Goal: Use online tool/utility: Use online tool/utility

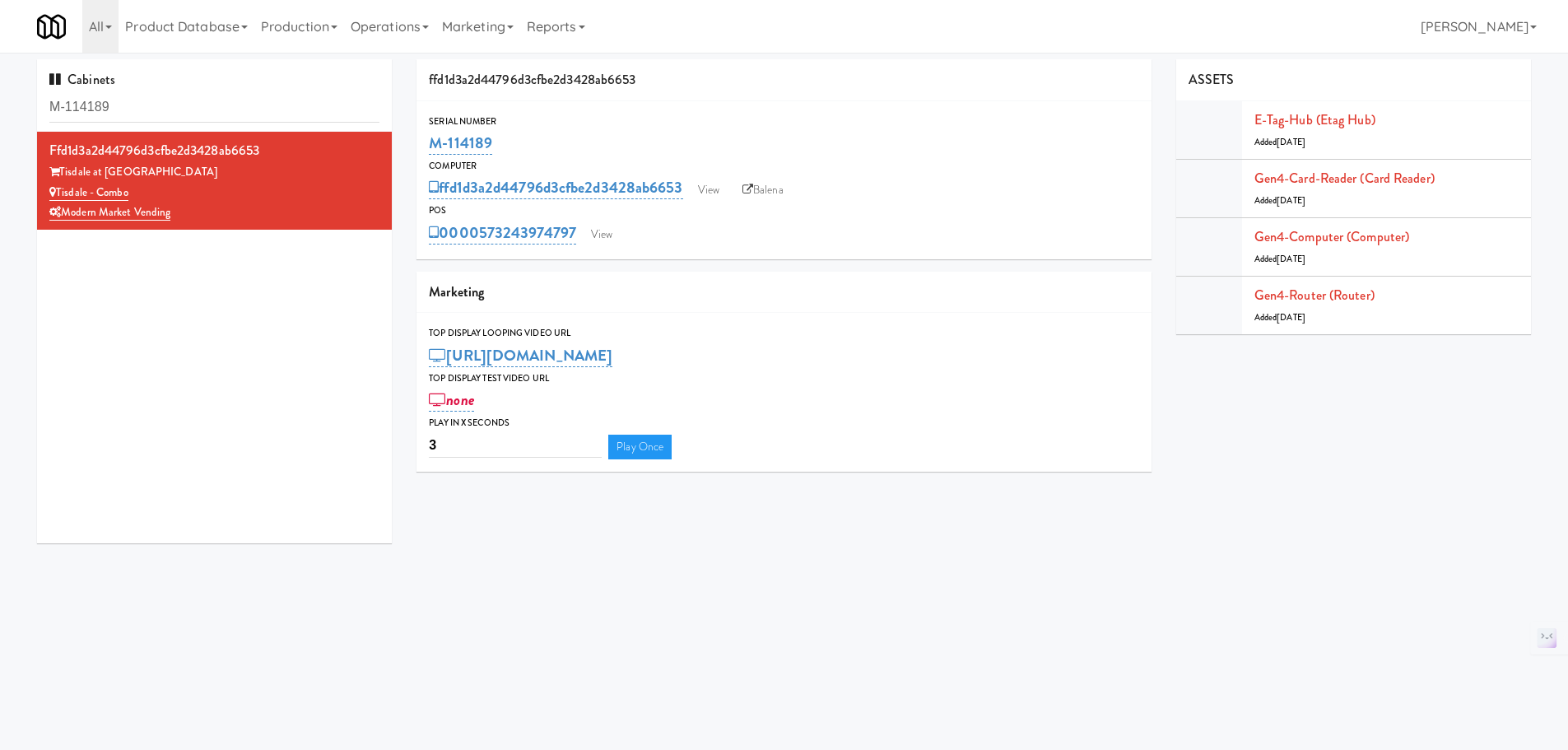
scroll to position [6, 0]
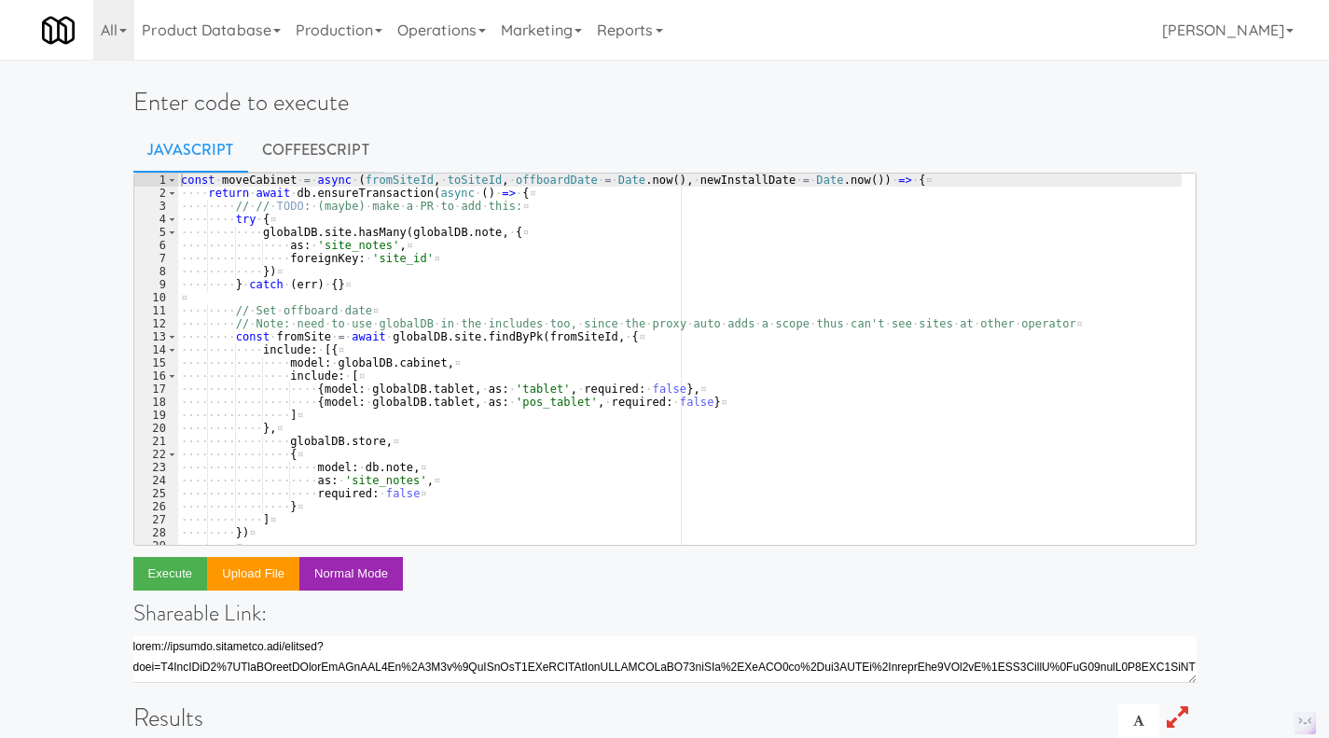
click at [577, 215] on div "const · moveCabinet · = · [GEOGRAPHIC_DATA] · ( fromSiteId , · toSiteId , · off…" at bounding box center [679, 371] width 1004 height 397
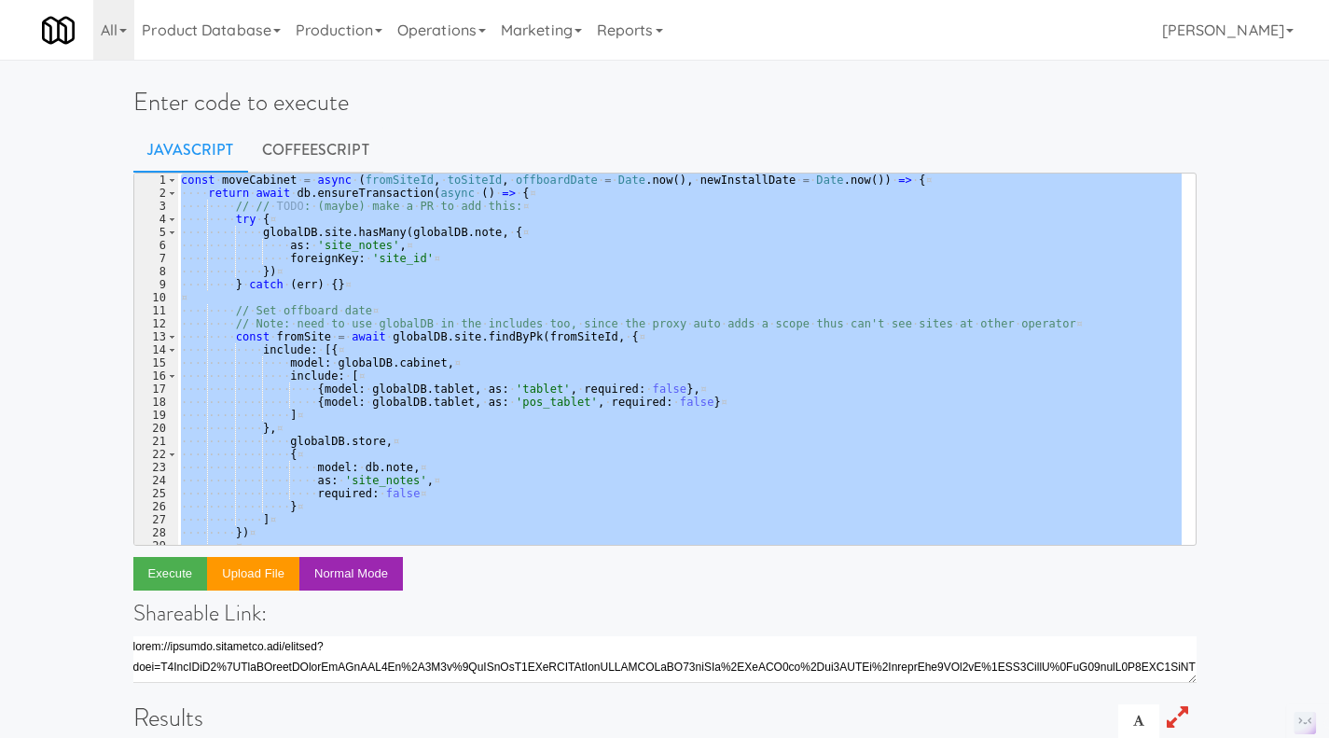
click at [661, 271] on div "const · moveCabinet · = · [GEOGRAPHIC_DATA] · ( fromSiteId , · toSiteId , · off…" at bounding box center [679, 358] width 1004 height 371
paste textarea
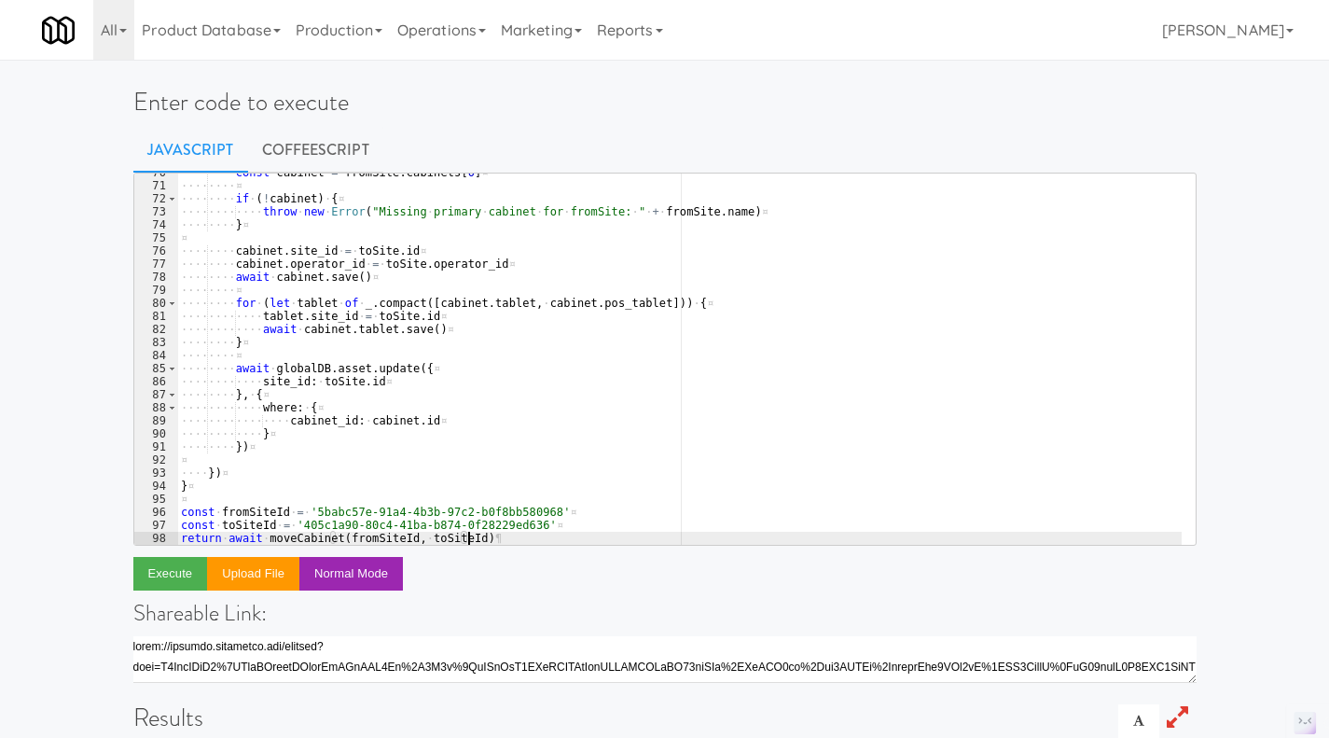
click at [602, 282] on div "···· ···· const · cabinet · = · fromSite . cabinets [ 0 ] ¤ ···· ···· ¤ ···· ··…" at bounding box center [679, 364] width 1004 height 397
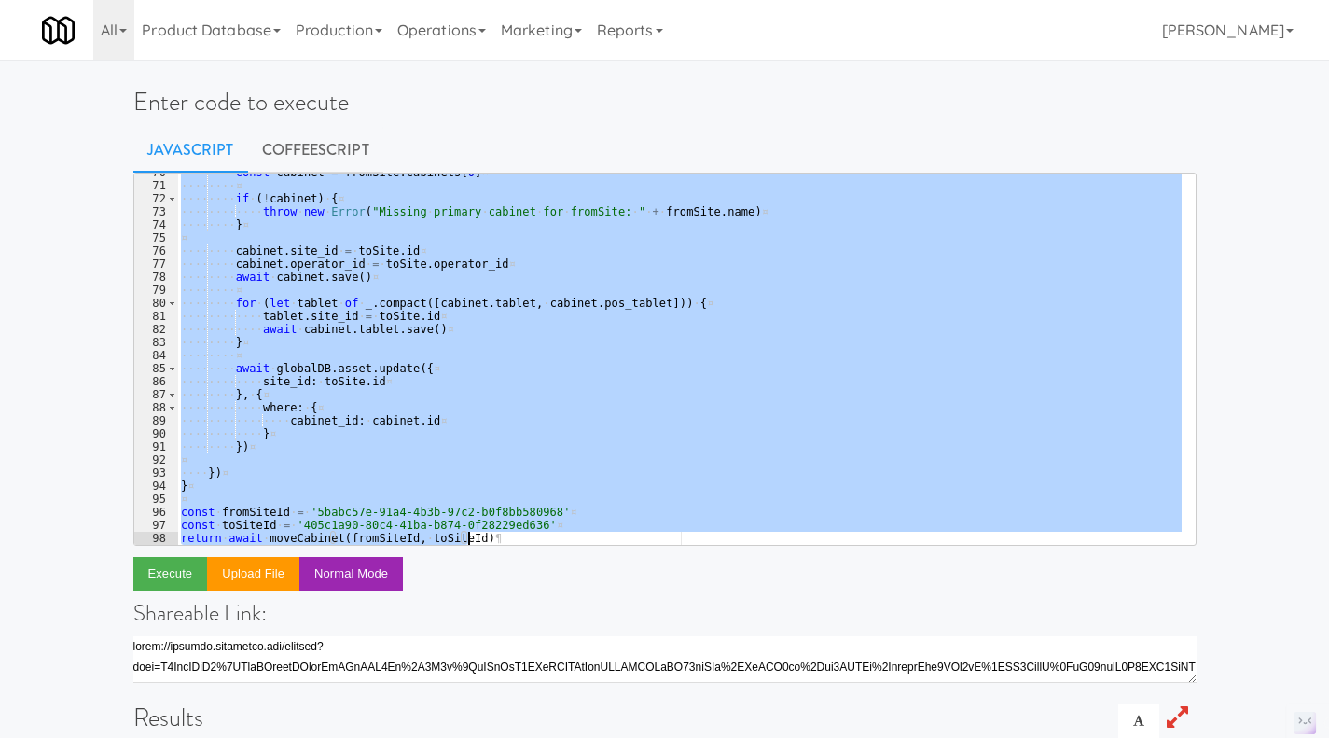
paste textarea
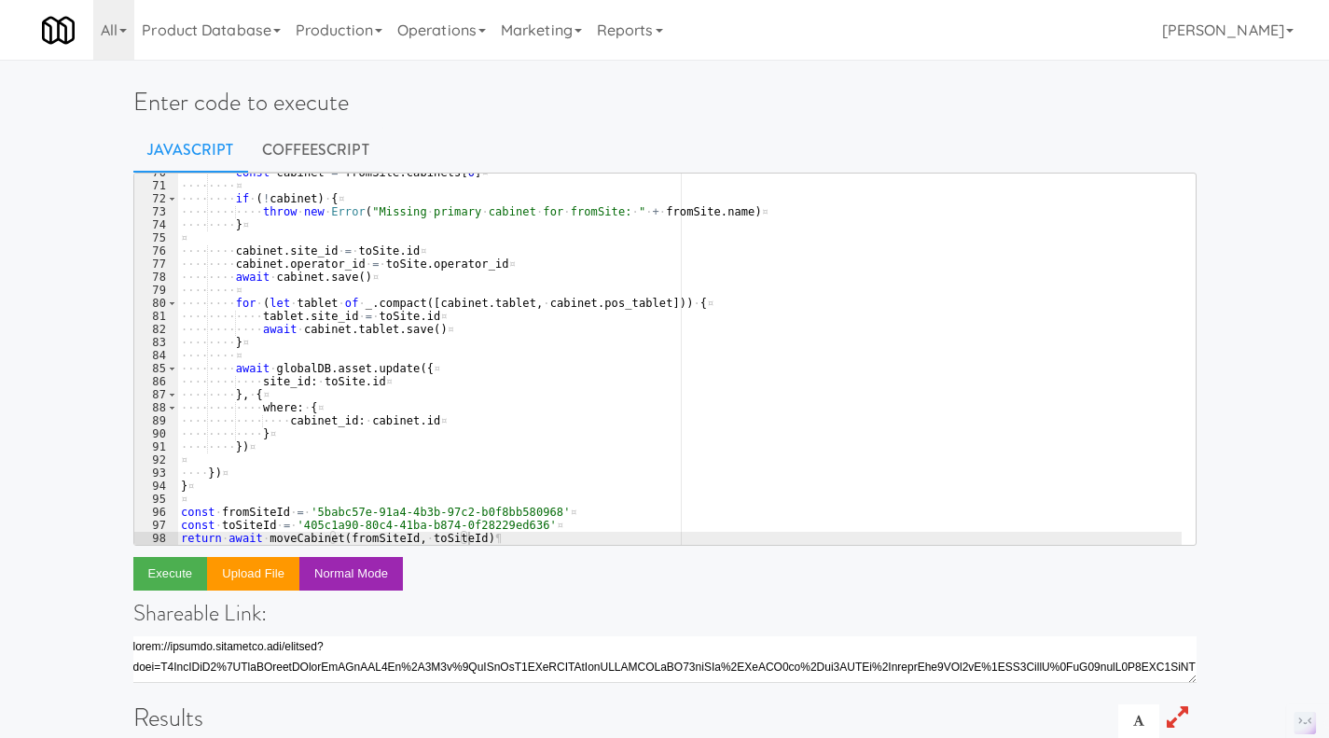
click at [326, 418] on div "···· ···· const · cabinet · = · fromSite . cabinets [ 0 ] ¤ ···· ···· ¤ ···· ··…" at bounding box center [679, 364] width 1004 height 397
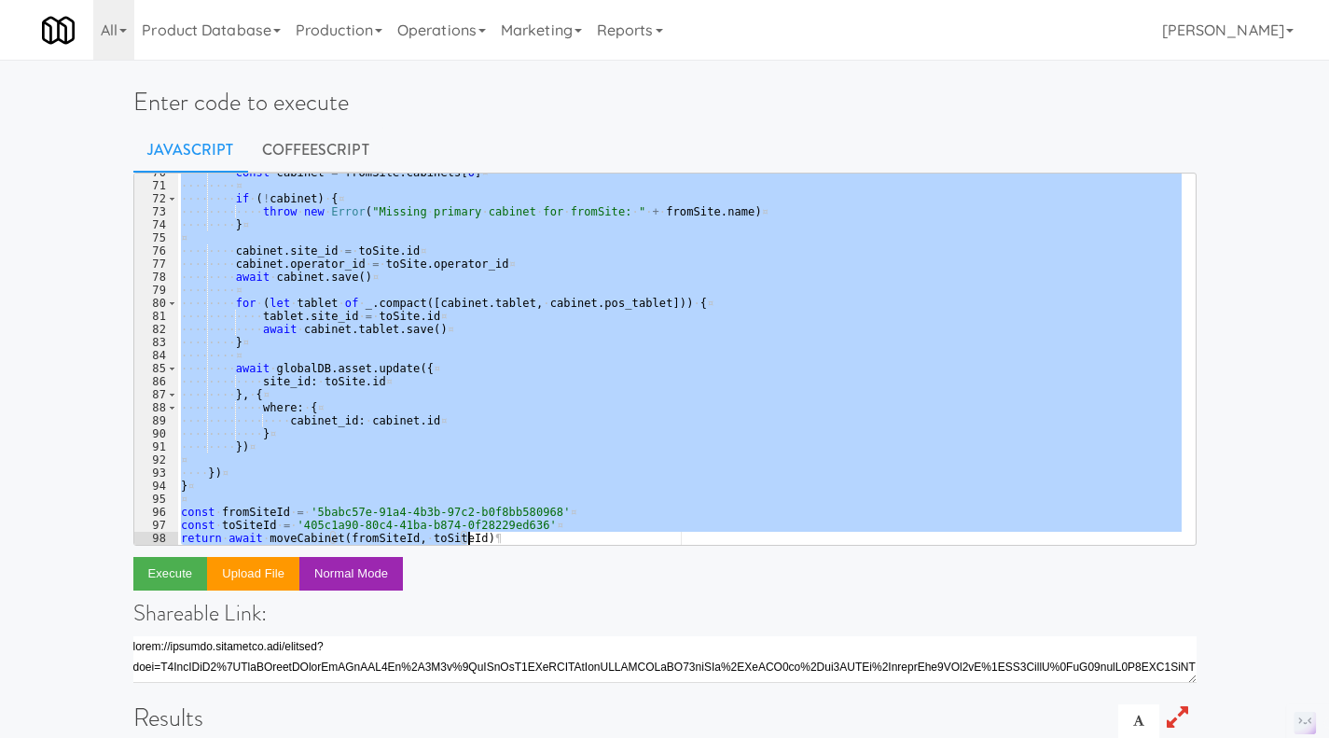
paste textarea "};"
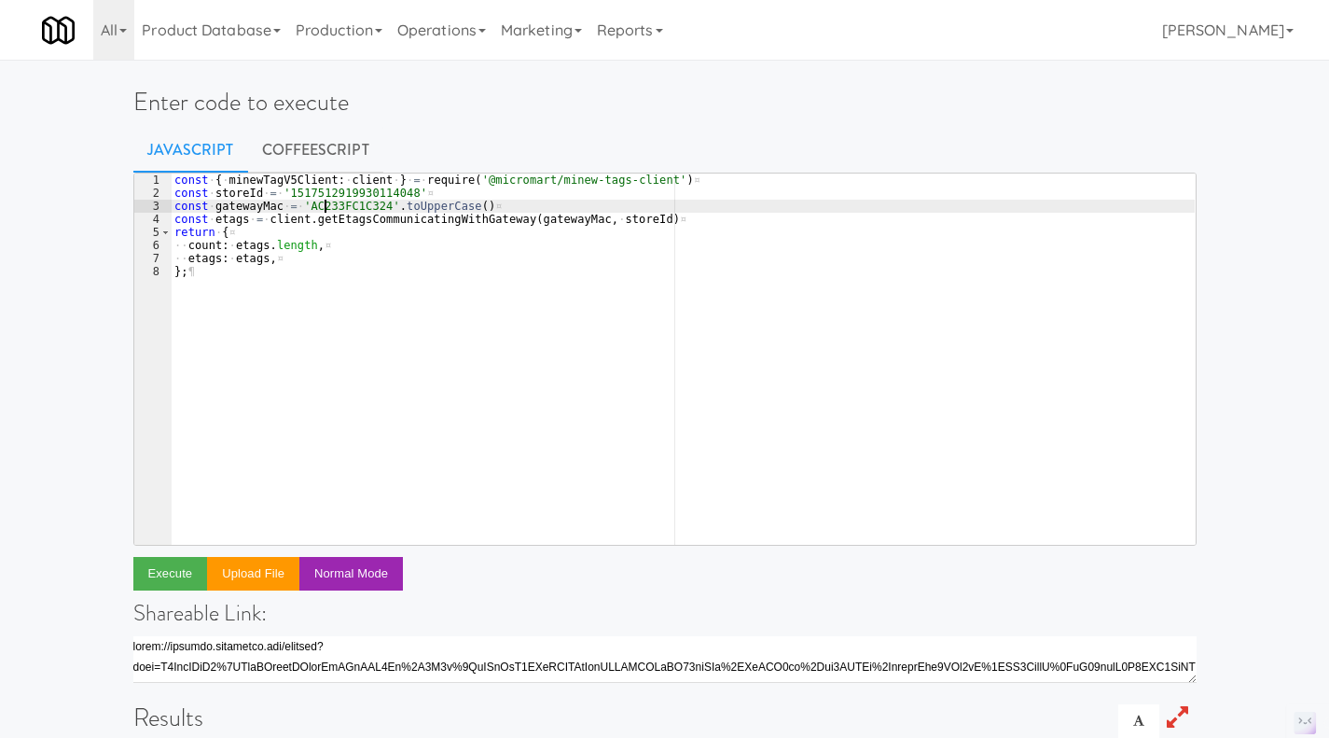
click at [325, 208] on div "const · { · minewTagV5Client : · client · } · = · require ( '@micromart/minew-t…" at bounding box center [683, 371] width 1024 height 397
paste textarea "ac233fc1d2d5"
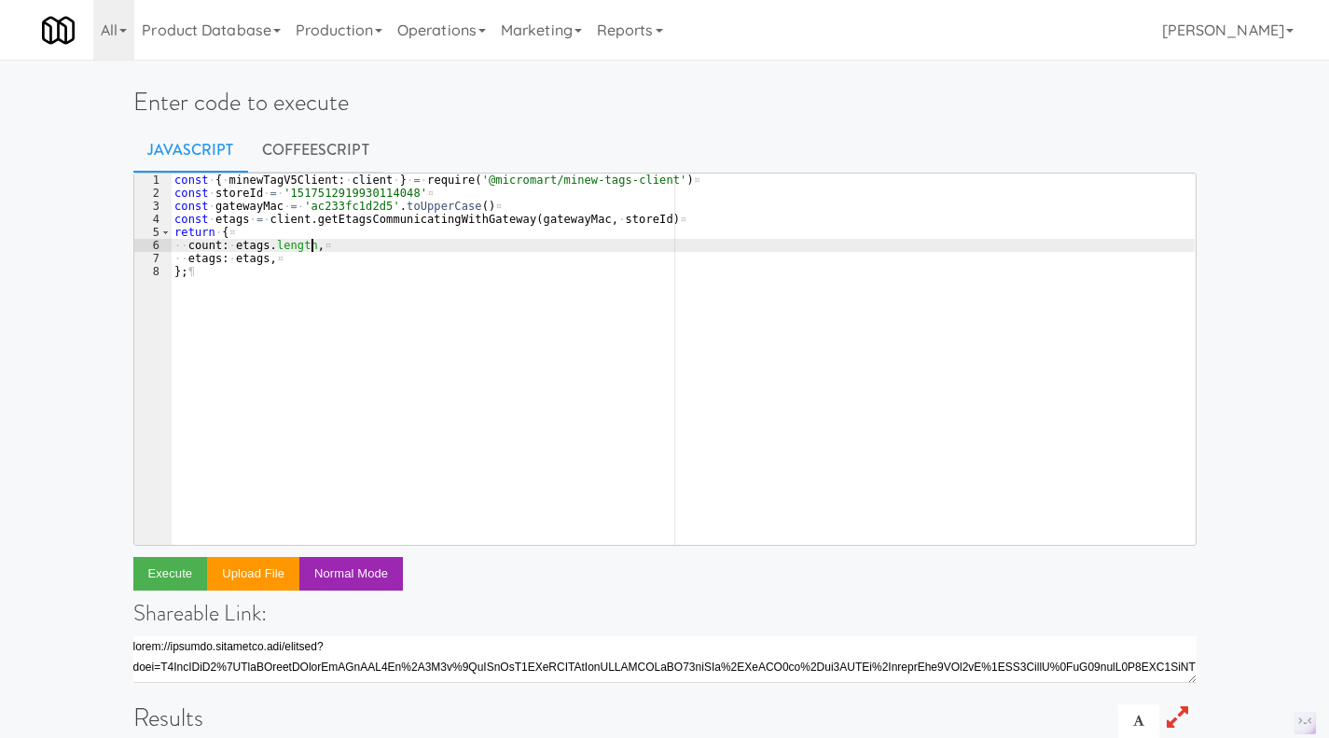
click at [348, 245] on div "const · { · minewTagV5Client : · client · } · = · require ( '@micromart/minew-t…" at bounding box center [683, 371] width 1024 height 397
click at [161, 579] on button "Execute" at bounding box center [170, 574] width 75 height 34
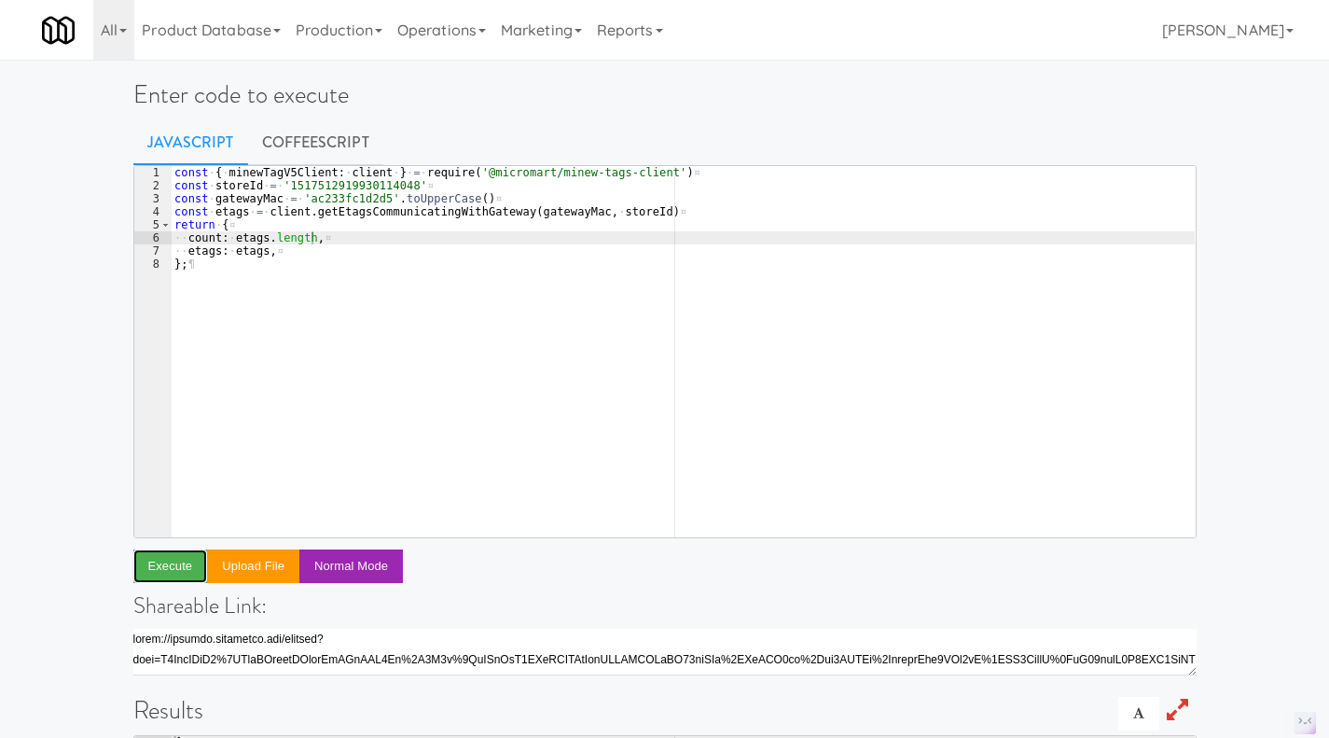
scroll to position [0, 0]
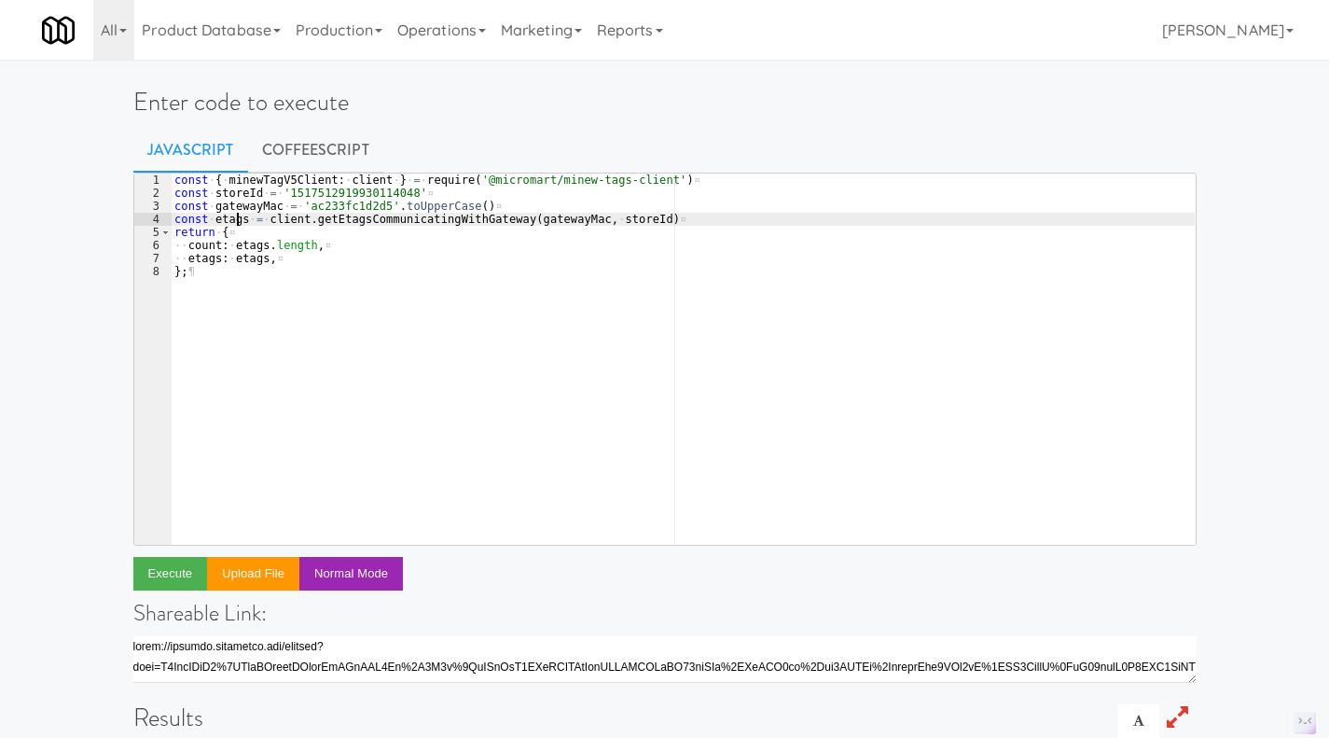
drag, startPoint x: 240, startPoint y: 222, endPoint x: 250, endPoint y: 225, distance: 10.6
click at [238, 222] on div "const · { · minewTagV5Client : · client · } · = · require ( '@micromart/minew-t…" at bounding box center [683, 371] width 1024 height 397
drag, startPoint x: 244, startPoint y: 224, endPoint x: 167, endPoint y: 223, distance: 77.4
click at [167, 223] on pre "const etags = client.getEtagsCommunicatingWithGateway(gatewayMac, storeId) 1 2 …" at bounding box center [664, 359] width 1063 height 373
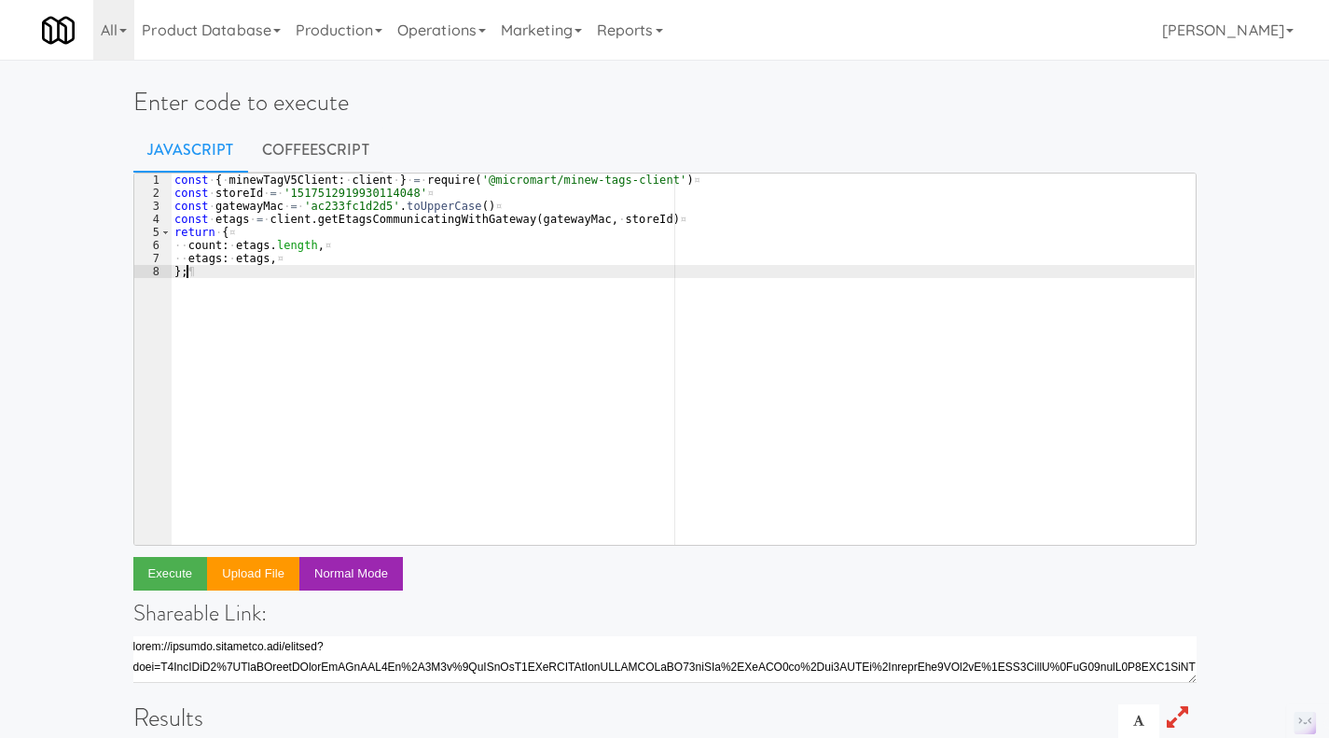
click at [212, 277] on div "const · { · minewTagV5Client : · client · } · = · require ( '@micromart/minew-t…" at bounding box center [683, 371] width 1024 height 397
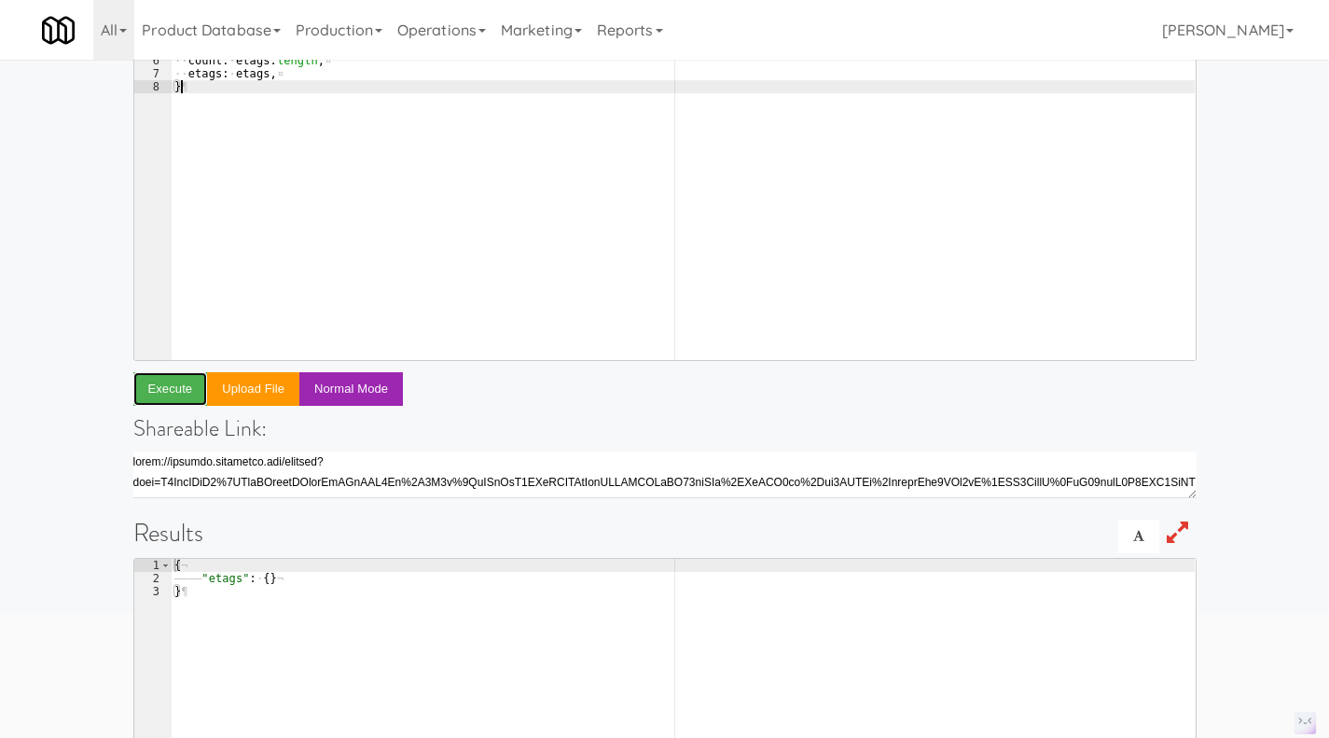
click at [170, 385] on button "Execute" at bounding box center [170, 389] width 75 height 34
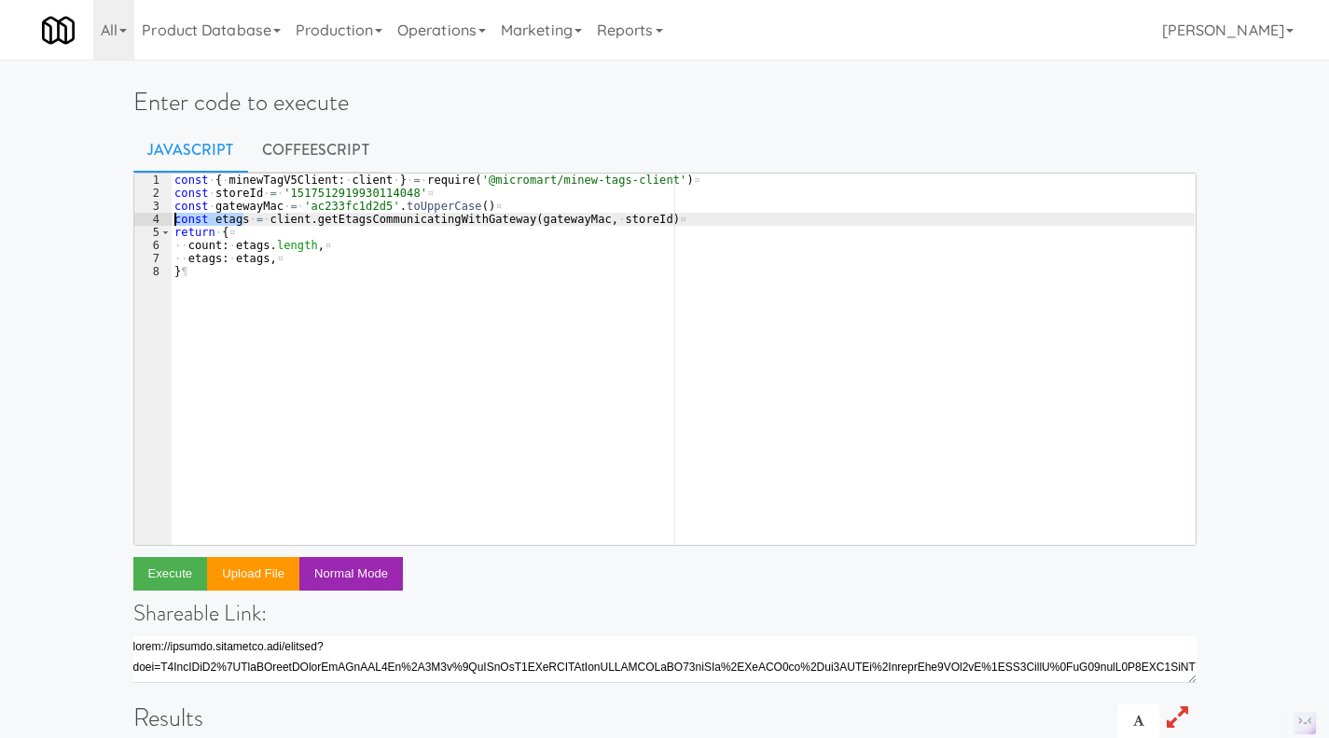
drag, startPoint x: 242, startPoint y: 221, endPoint x: 174, endPoint y: 224, distance: 67.2
click at [174, 224] on div "const · { · minewTagV5Client : · client · } · = · require ( '@micromart/minew-t…" at bounding box center [683, 371] width 1024 height 397
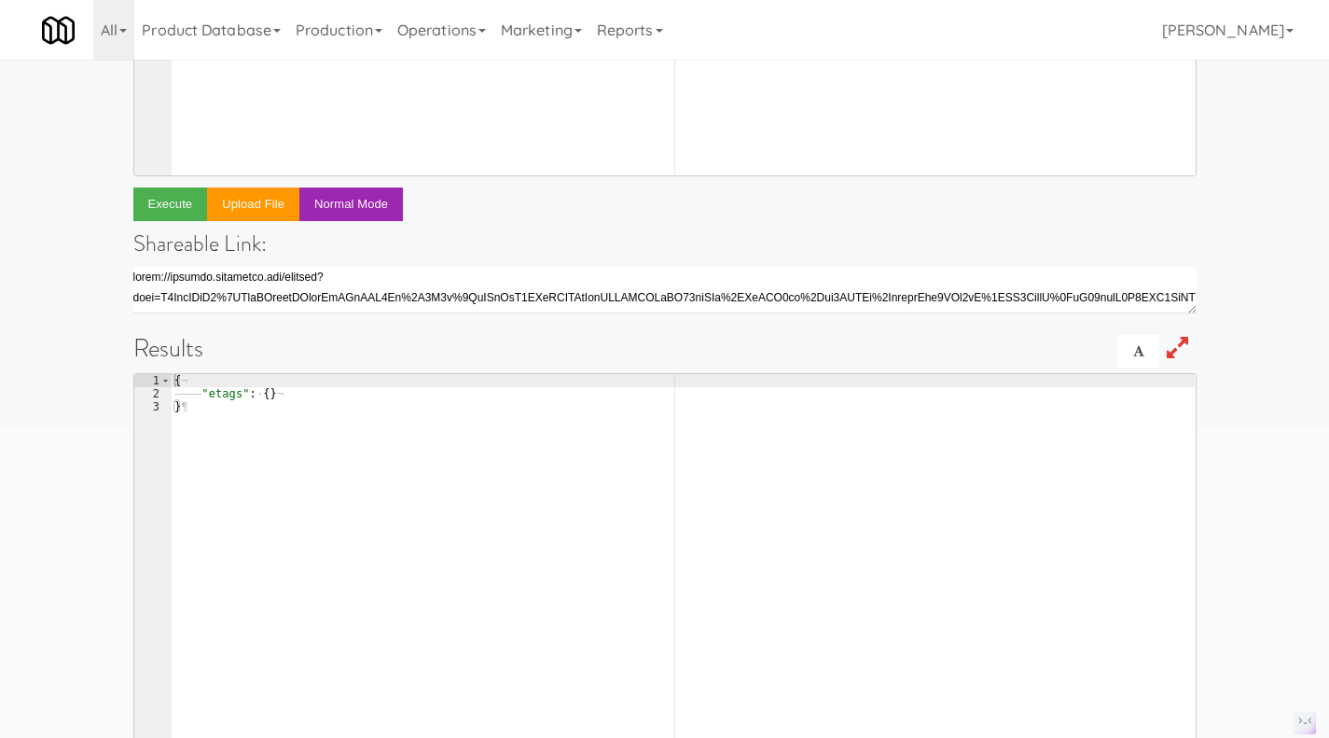
scroll to position [371, 0]
type textarea "// }"
click at [176, 206] on button "Execute" at bounding box center [170, 203] width 75 height 34
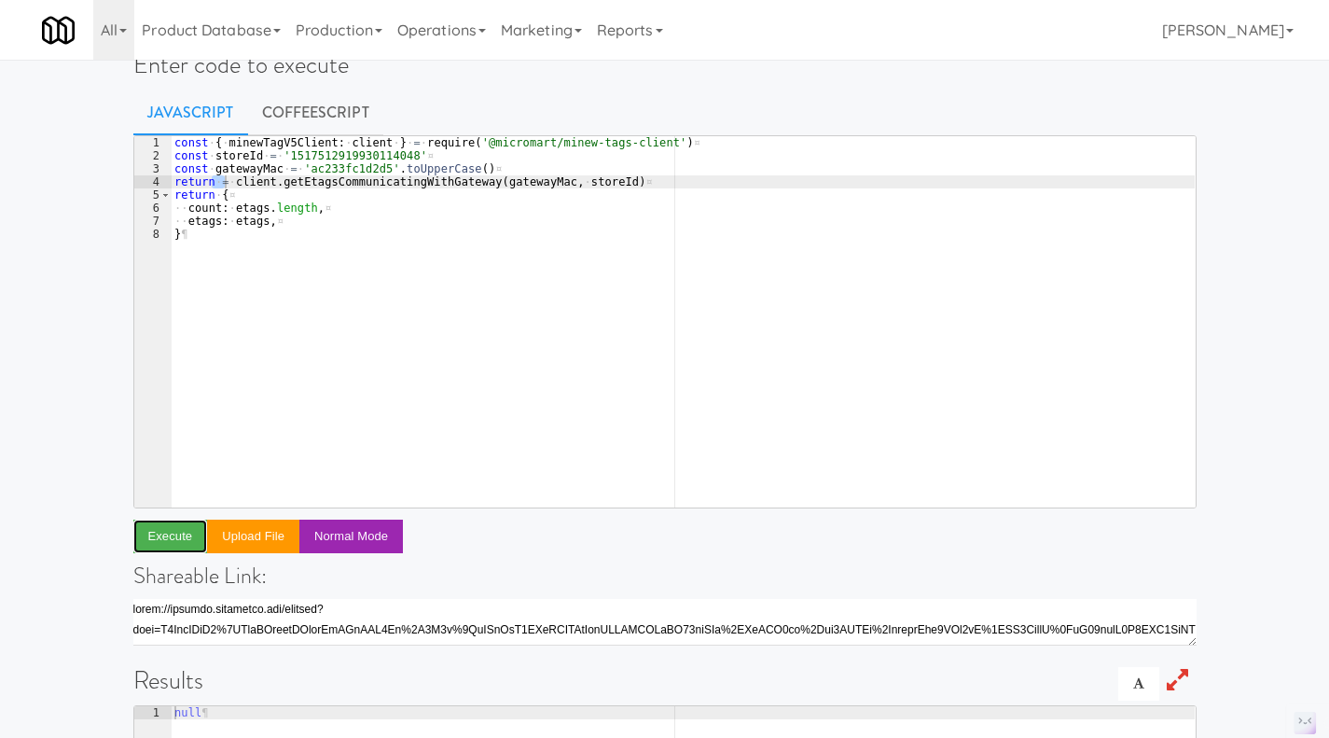
scroll to position [0, 0]
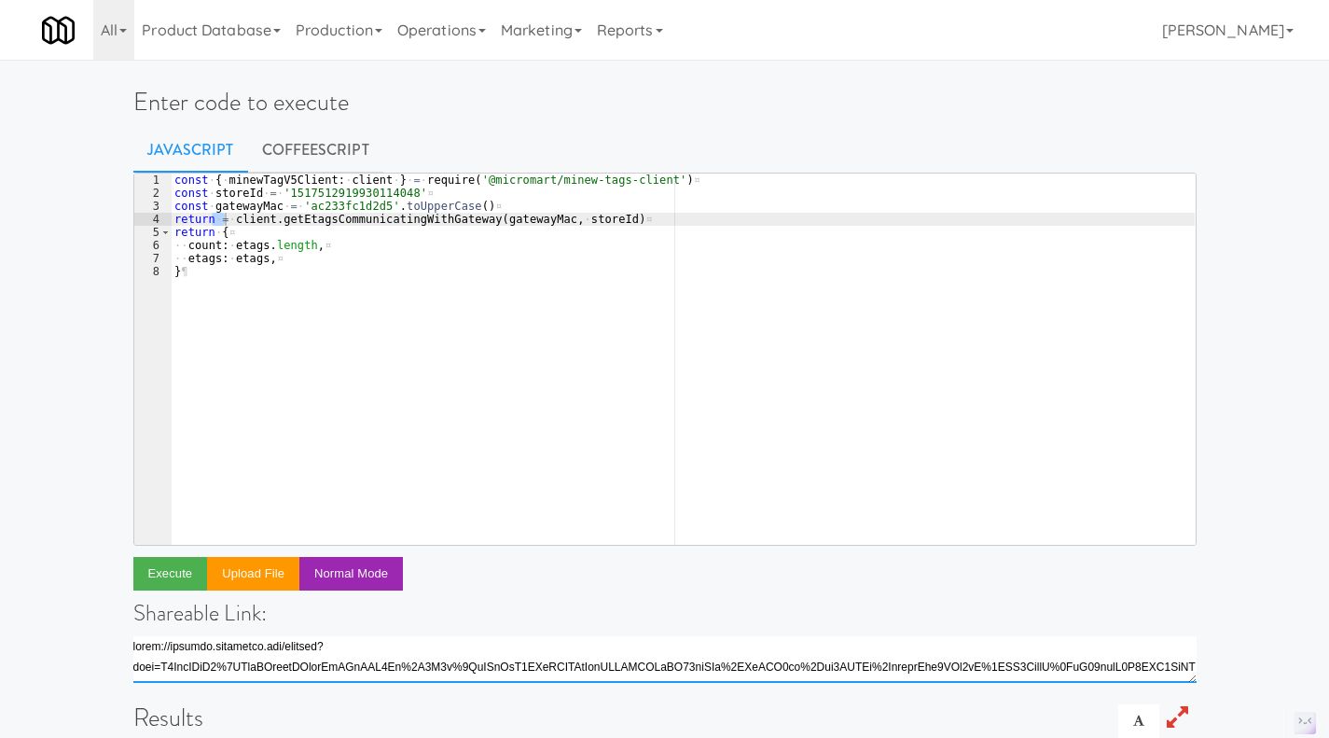
click at [656, 654] on textarea "[URL][DOMAIN_NAME]" at bounding box center [664, 659] width 1063 height 47
type textarea "[URL][DOMAIN_NAME]"
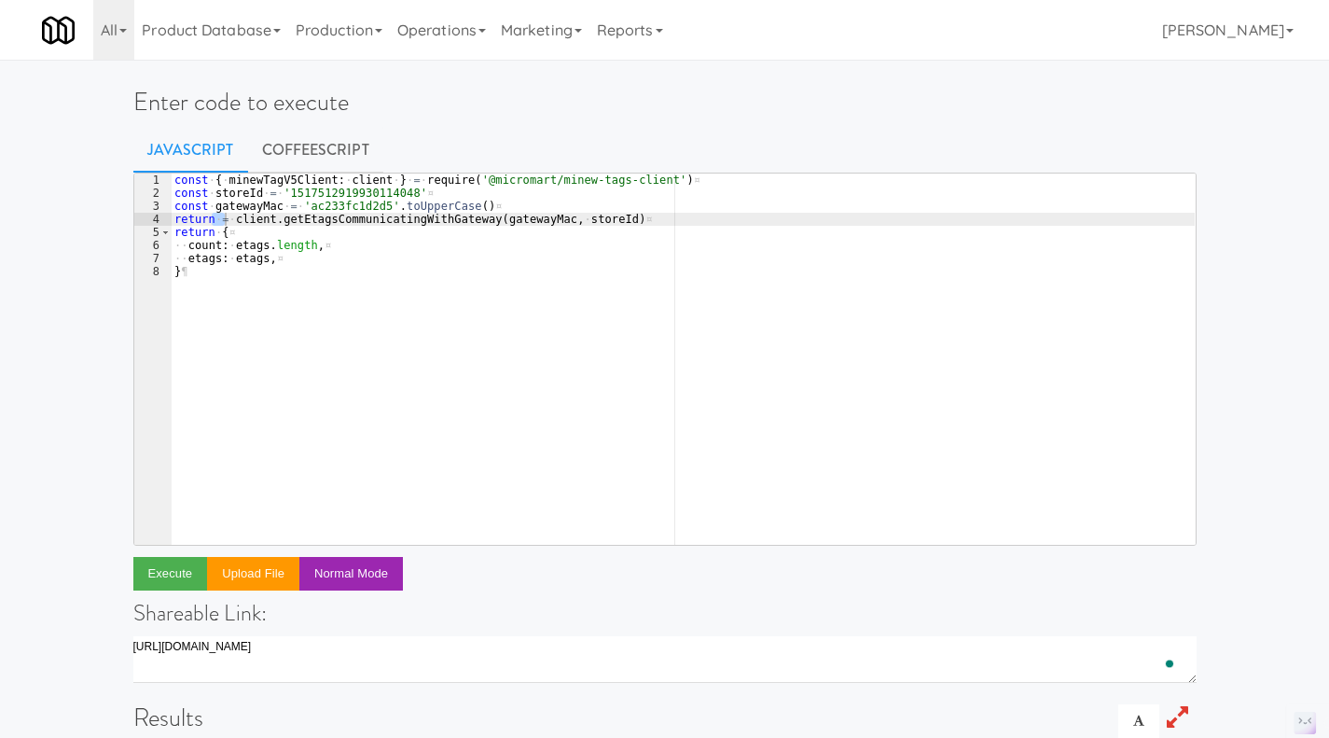
click at [362, 271] on div "const · { · minewTagV5Client : · client · } · = · require ( '@micromart/minew-t…" at bounding box center [683, 371] width 1024 height 397
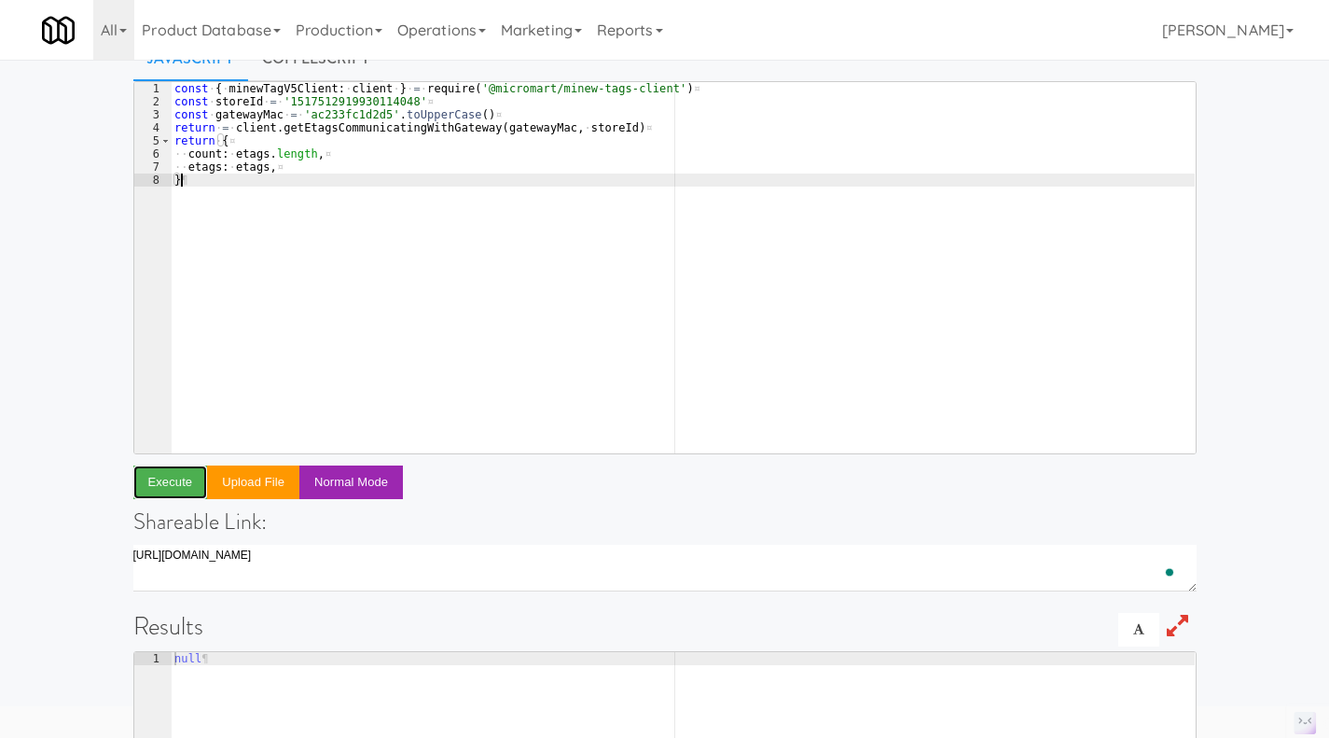
click at [165, 478] on button "Execute" at bounding box center [170, 482] width 75 height 34
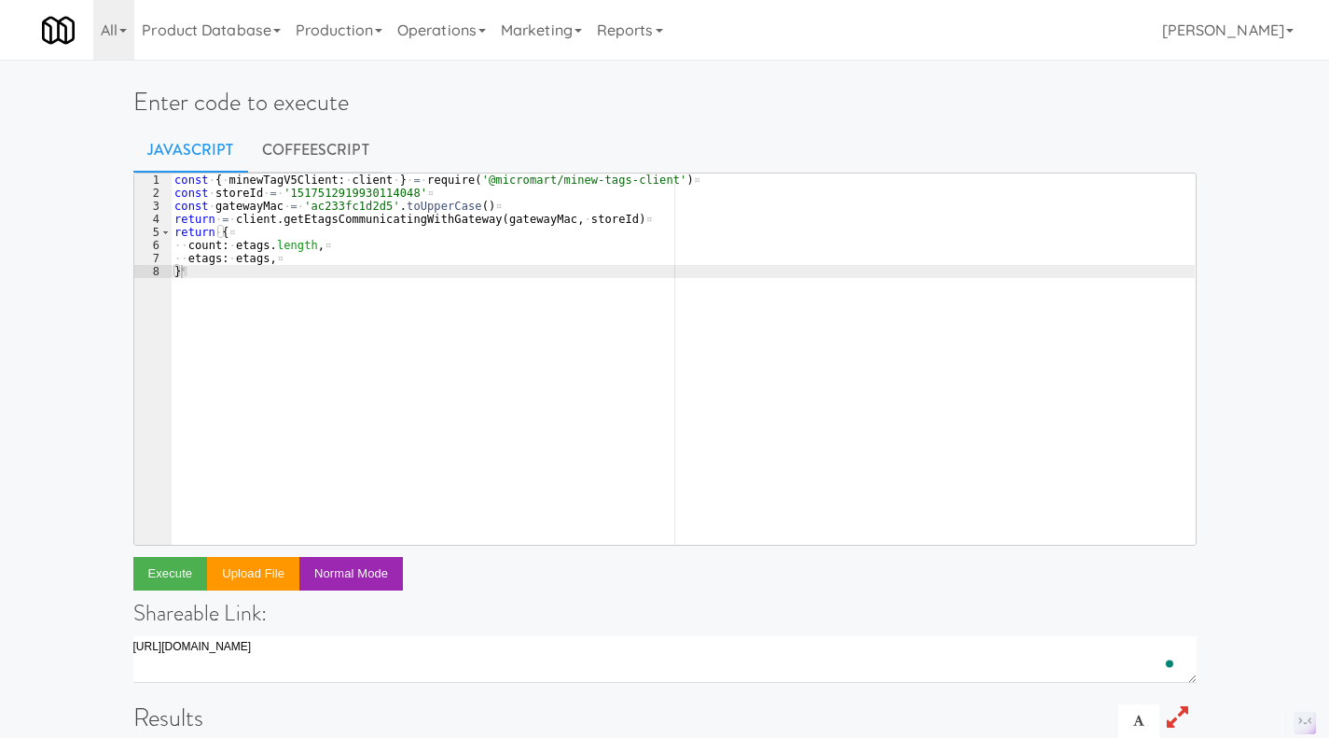
click at [195, 215] on div "const · { · minewTagV5Client : · client · } · = · require ( '@micromart/minew-t…" at bounding box center [683, 371] width 1024 height 397
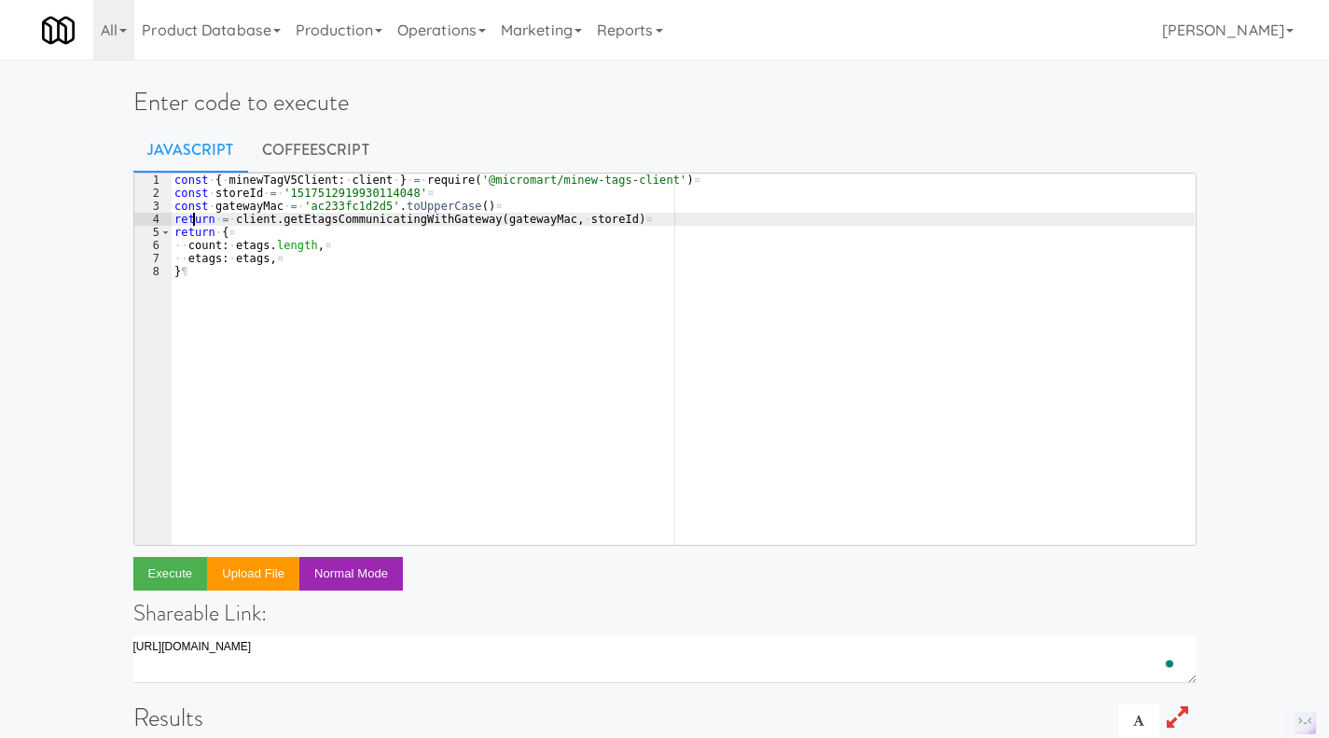
click at [195, 215] on div "const · { · minewTagV5Client : · client · } · = · require ( '@micromart/minew-t…" at bounding box center [683, 371] width 1024 height 397
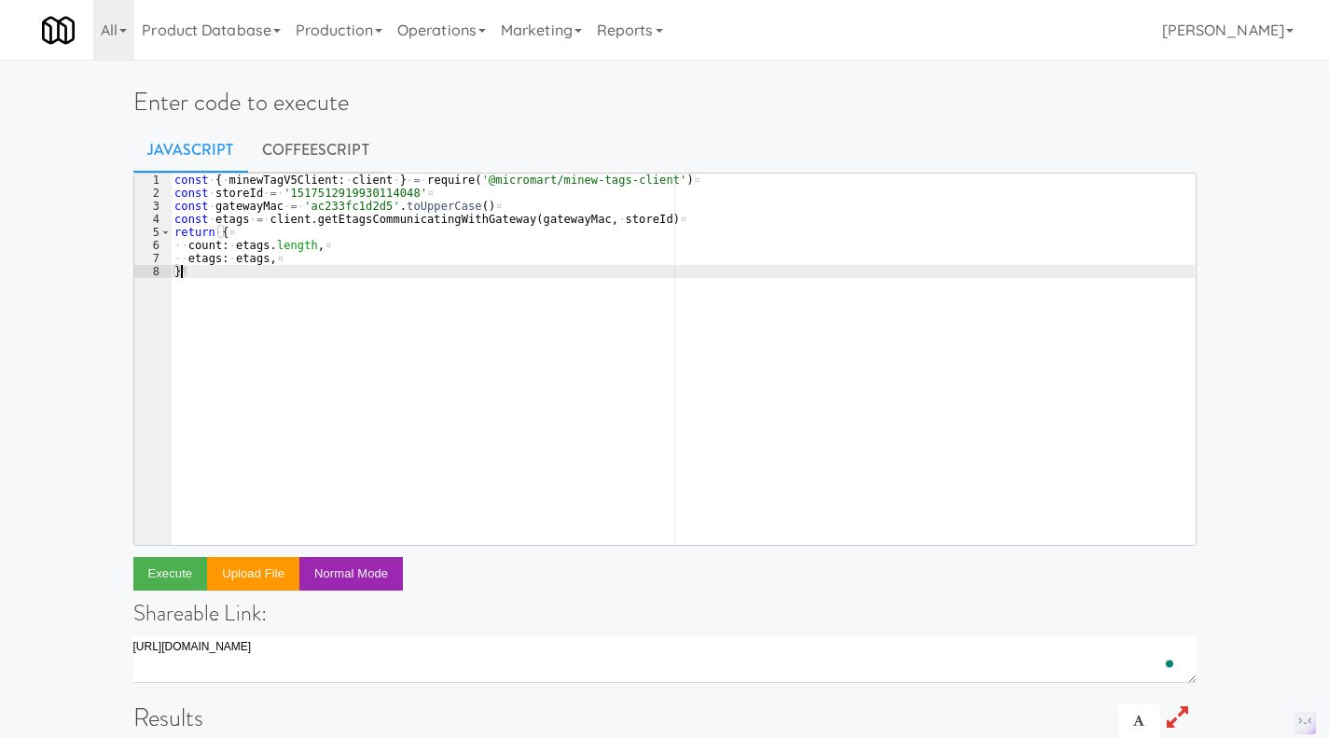
click at [266, 300] on div "const · { · minewTagV5Client : · client · } · = · require ( '@micromart/minew-t…" at bounding box center [683, 371] width 1024 height 397
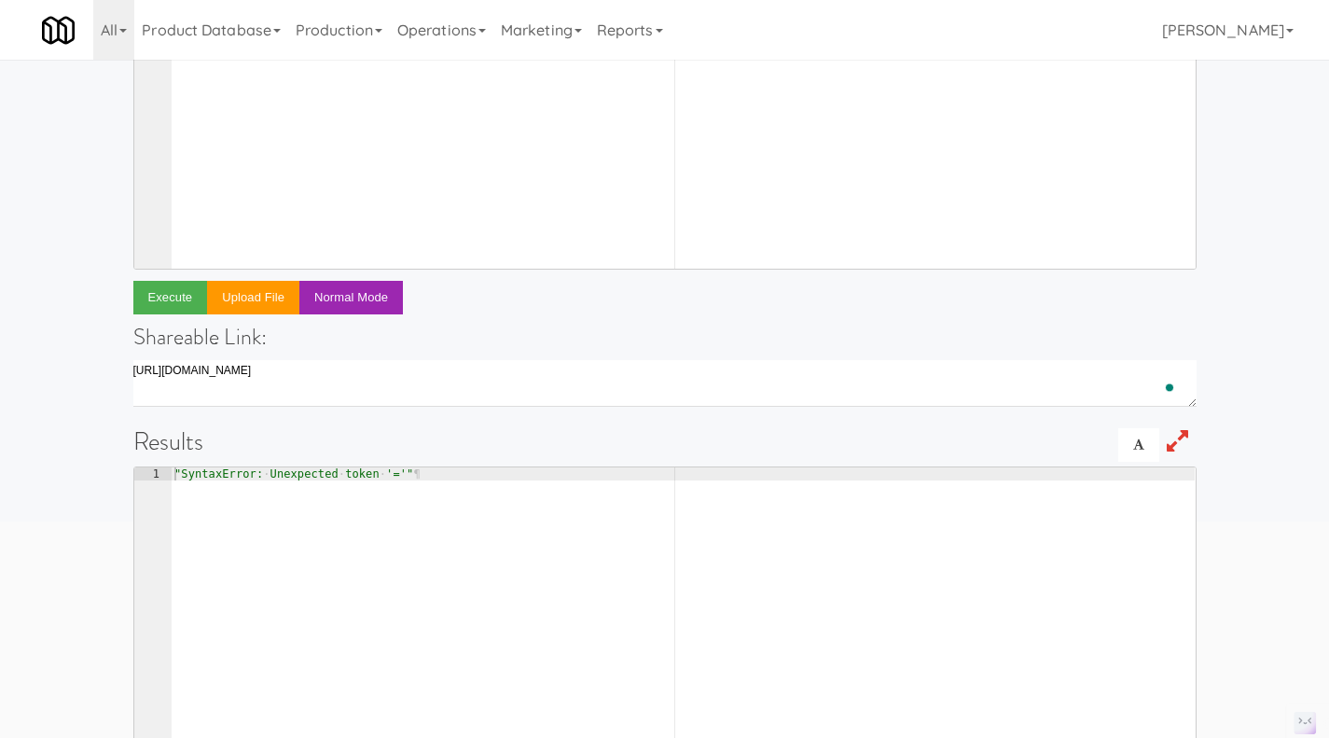
scroll to position [279, 0]
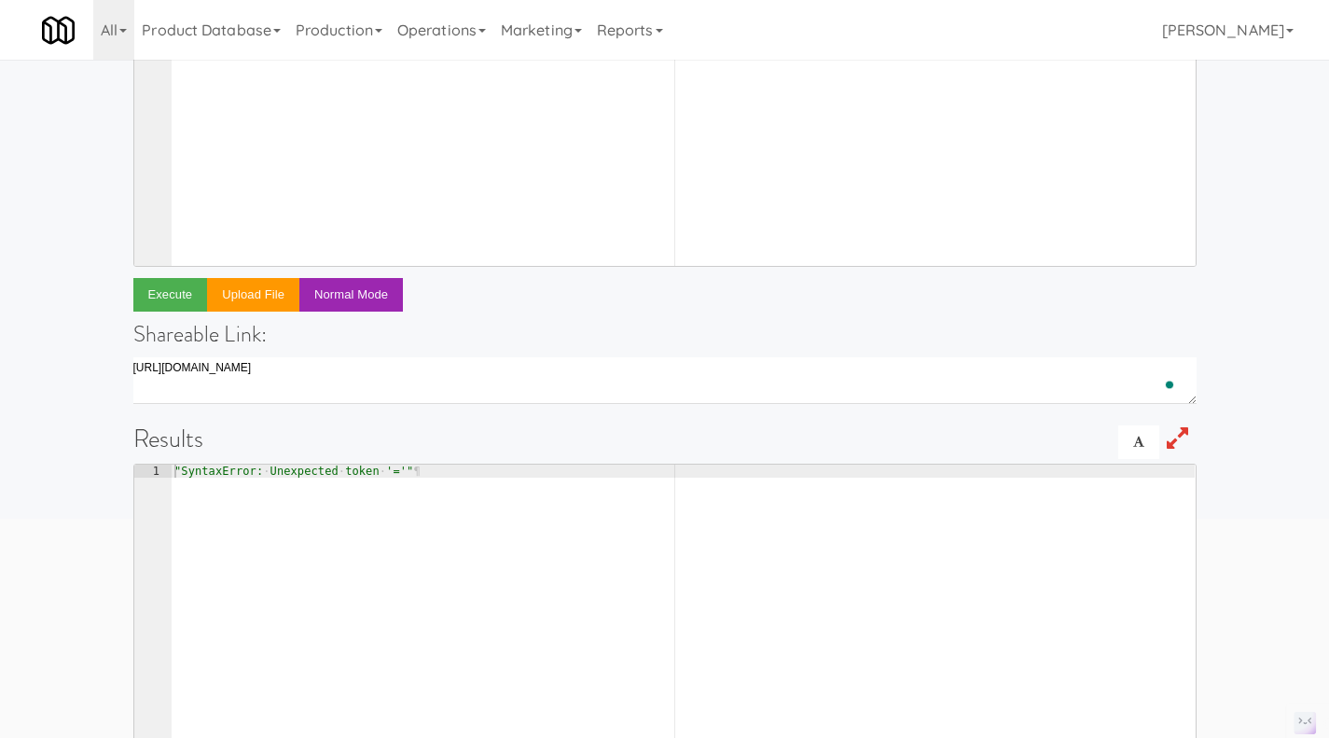
type textarea "}"
click at [161, 298] on button "Execute" at bounding box center [170, 295] width 75 height 34
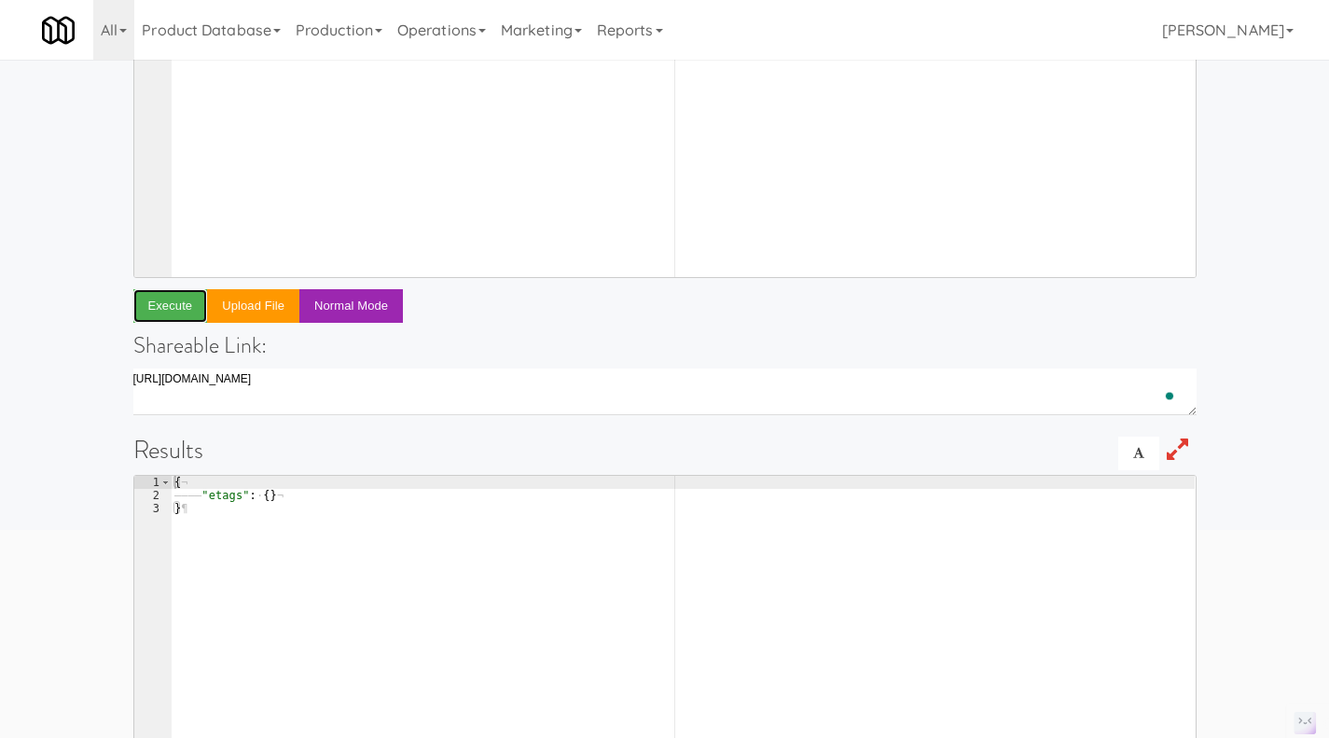
scroll to position [0, 0]
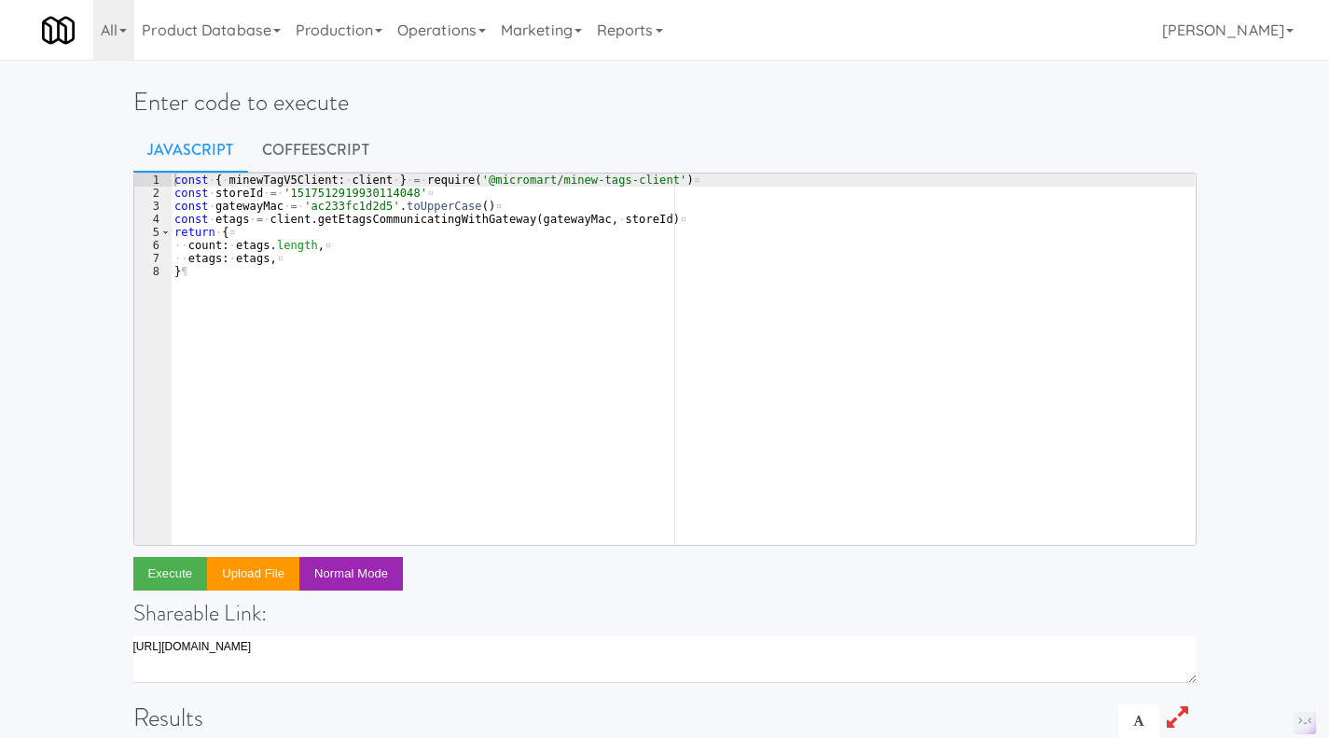
click at [353, 252] on div "const · { · minewTagV5Client : · client · } · = · require ( '@micromart/minew-t…" at bounding box center [683, 371] width 1024 height 397
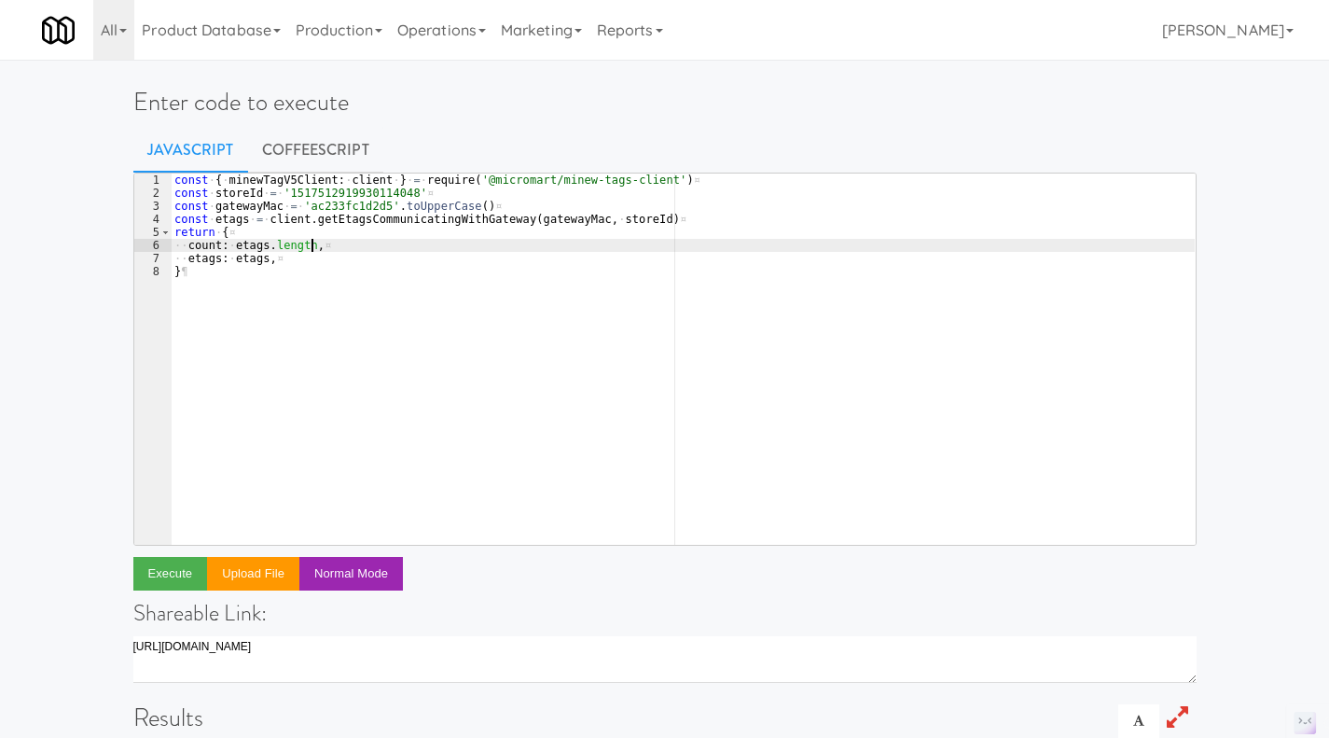
type textarea "etags: etags, }"
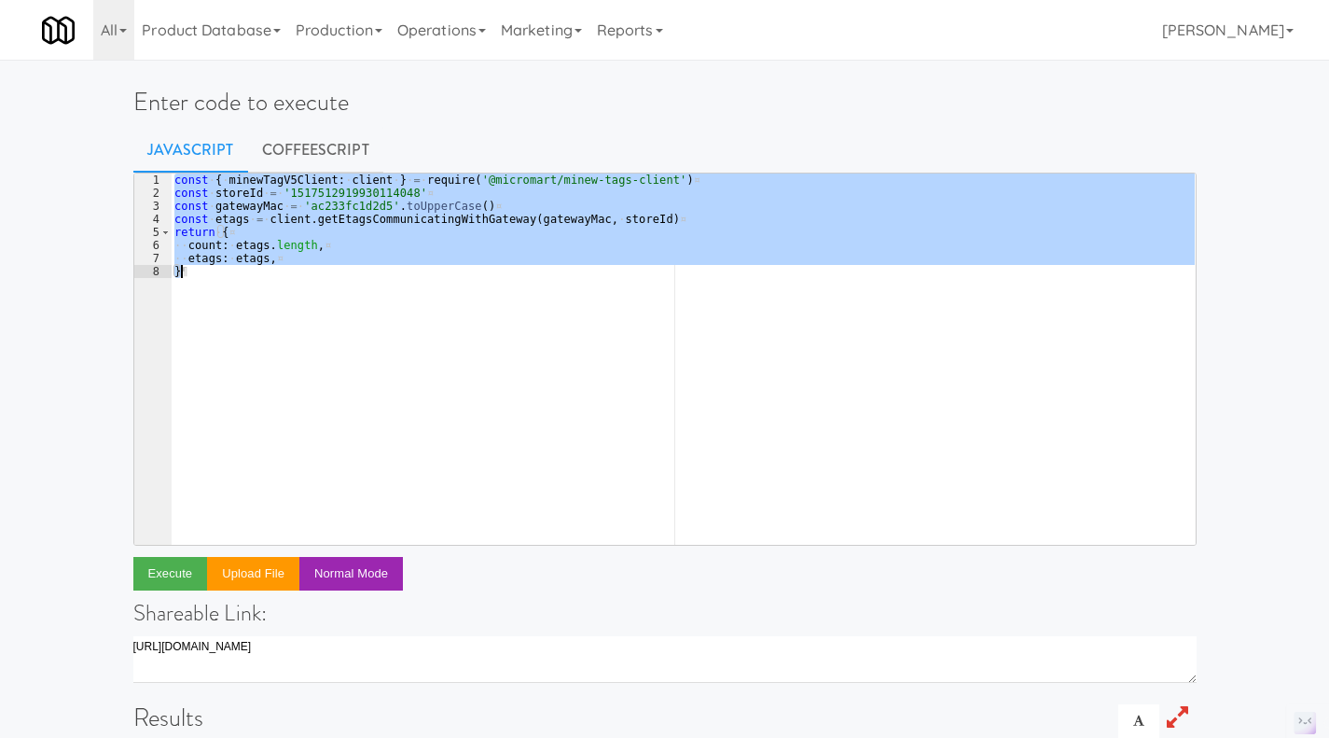
paste textarea
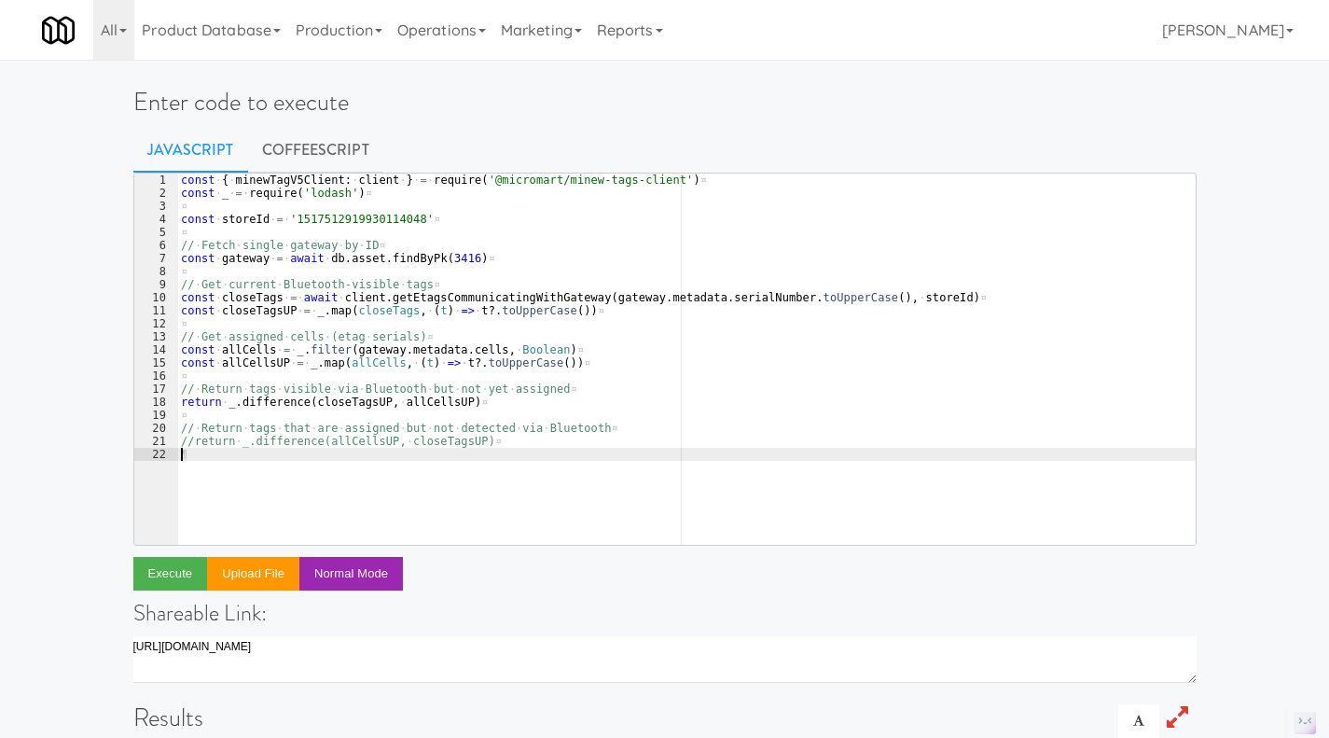
click at [446, 254] on div "const · { · minewTagV5Client : · client · } · = · require ( '@micromart/minew-t…" at bounding box center [686, 371] width 1018 height 397
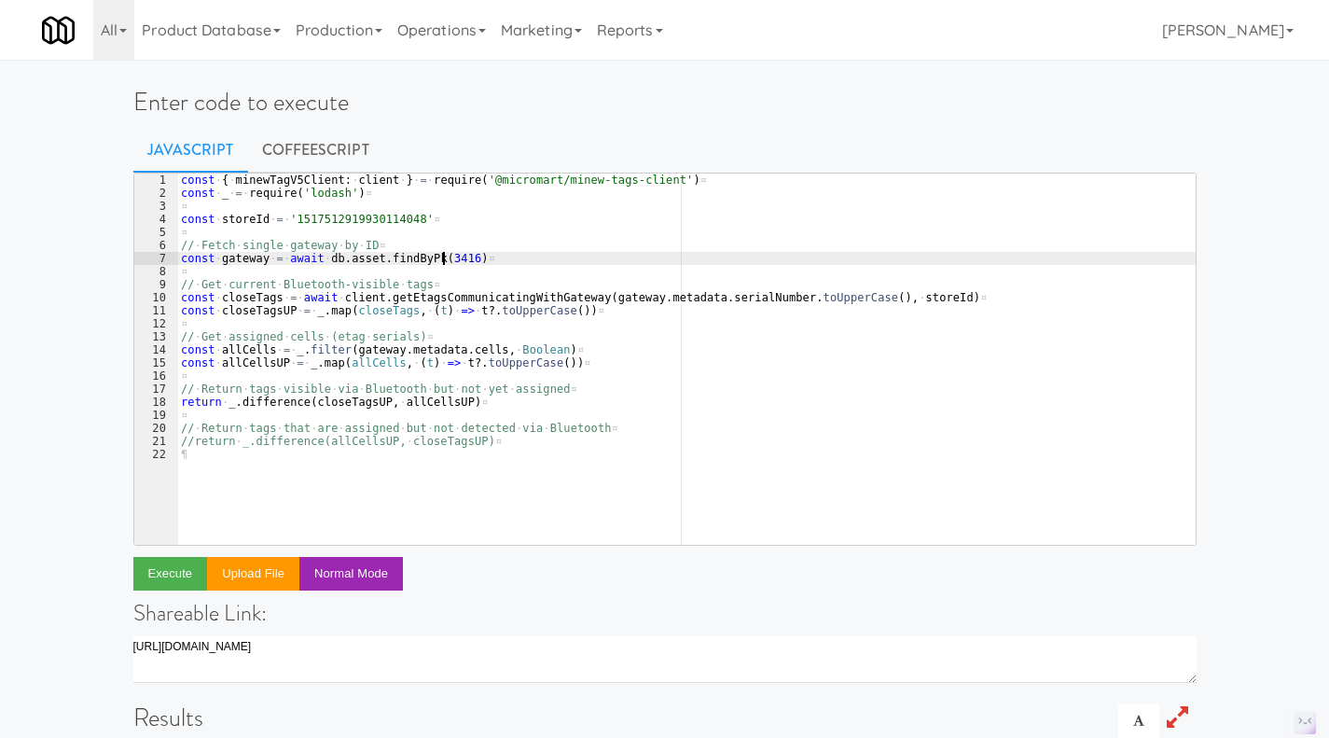
click at [446, 254] on div "const · { · minewTagV5Client : · client · } · = · require ( '@micromart/minew-t…" at bounding box center [686, 371] width 1018 height 397
type textarea "const gateway = await db.asset.findByPk(5275)"
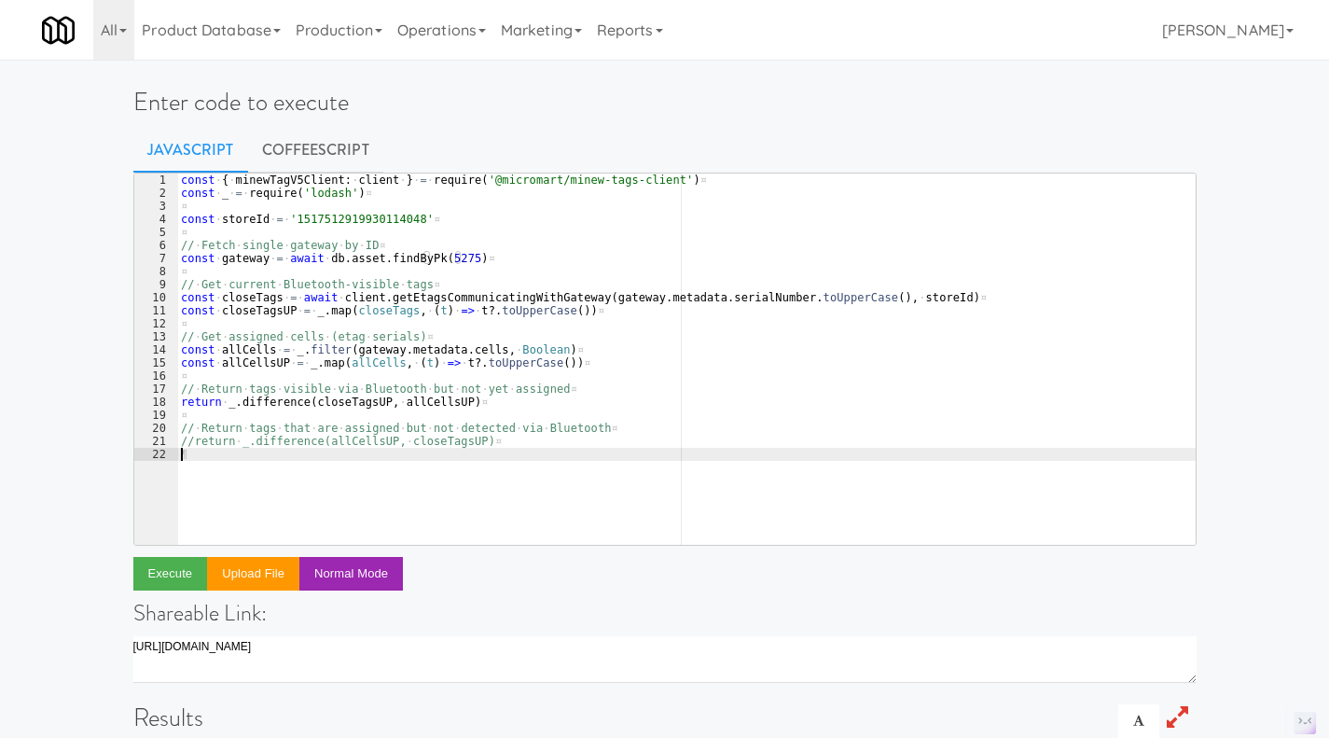
click at [554, 457] on div "const · { · minewTagV5Client : · client · } · = · require ( '@micromart/minew-t…" at bounding box center [686, 371] width 1018 height 397
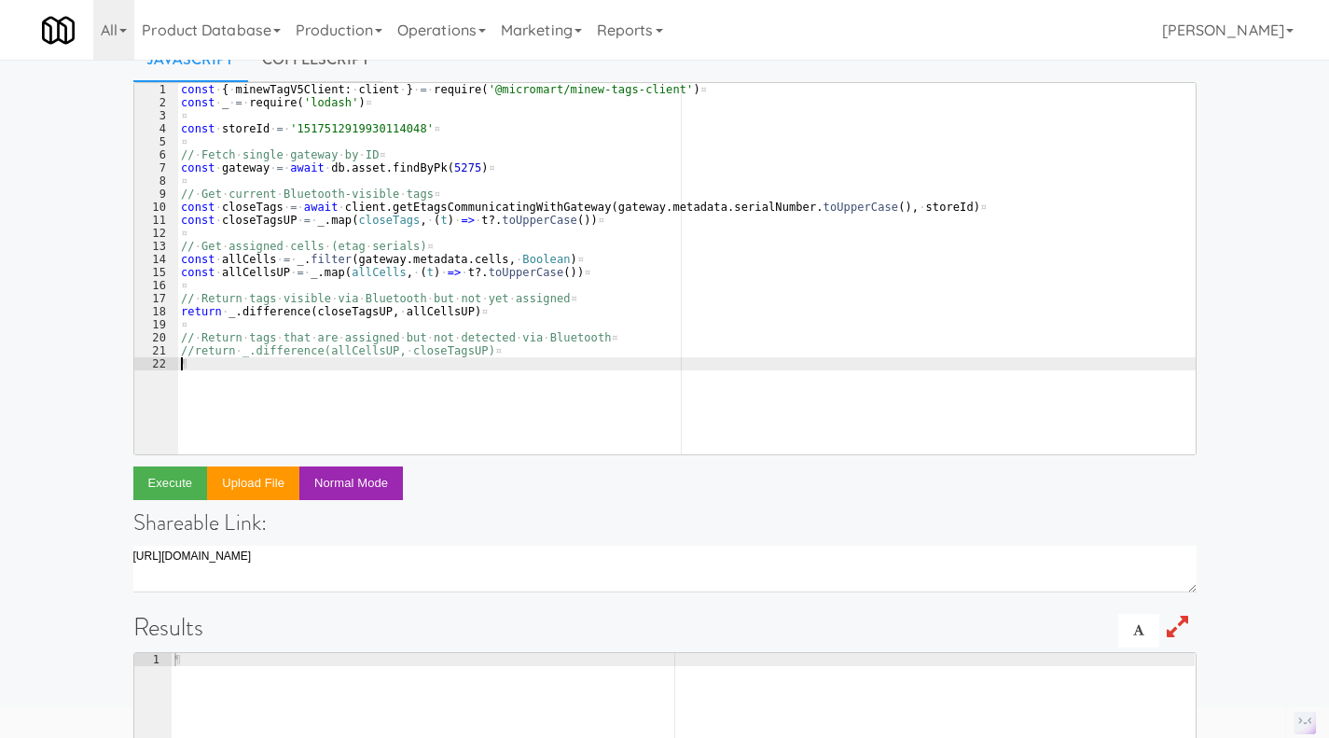
scroll to position [91, 0]
click at [169, 477] on button "Execute" at bounding box center [170, 482] width 75 height 34
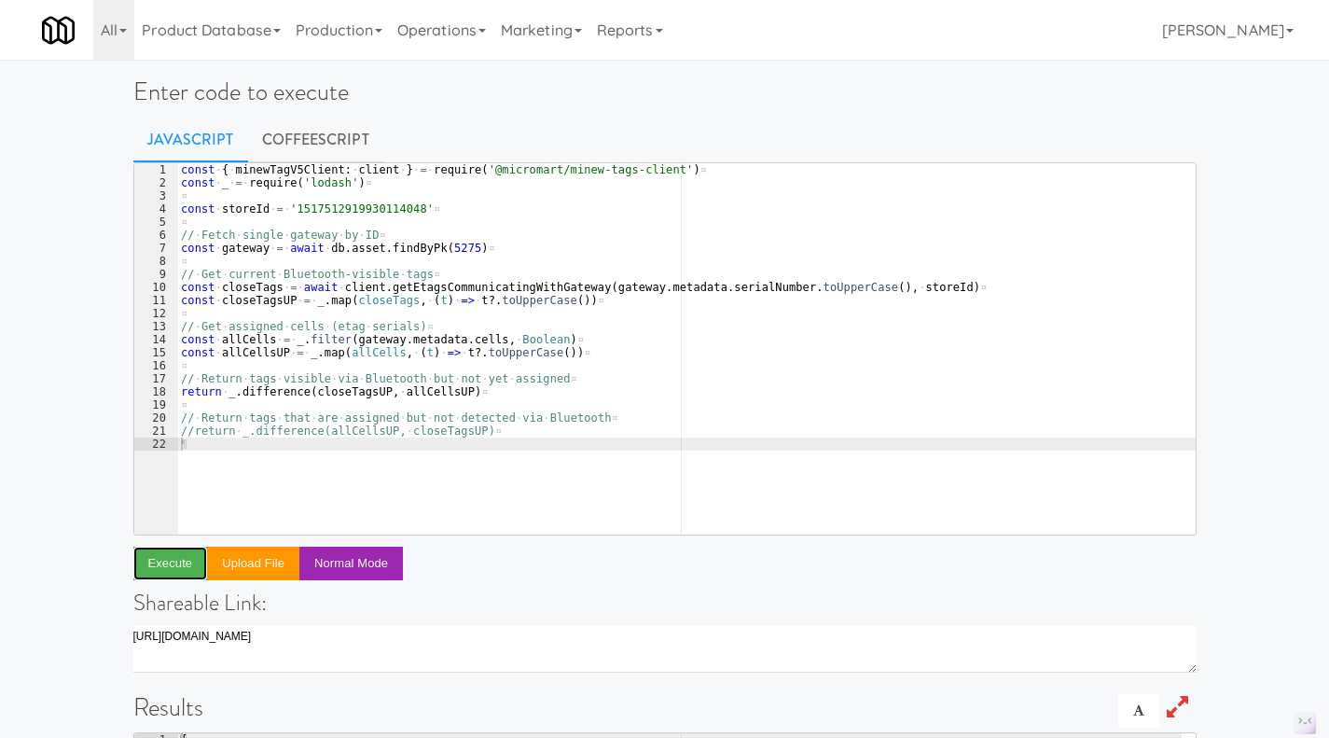
scroll to position [0, 0]
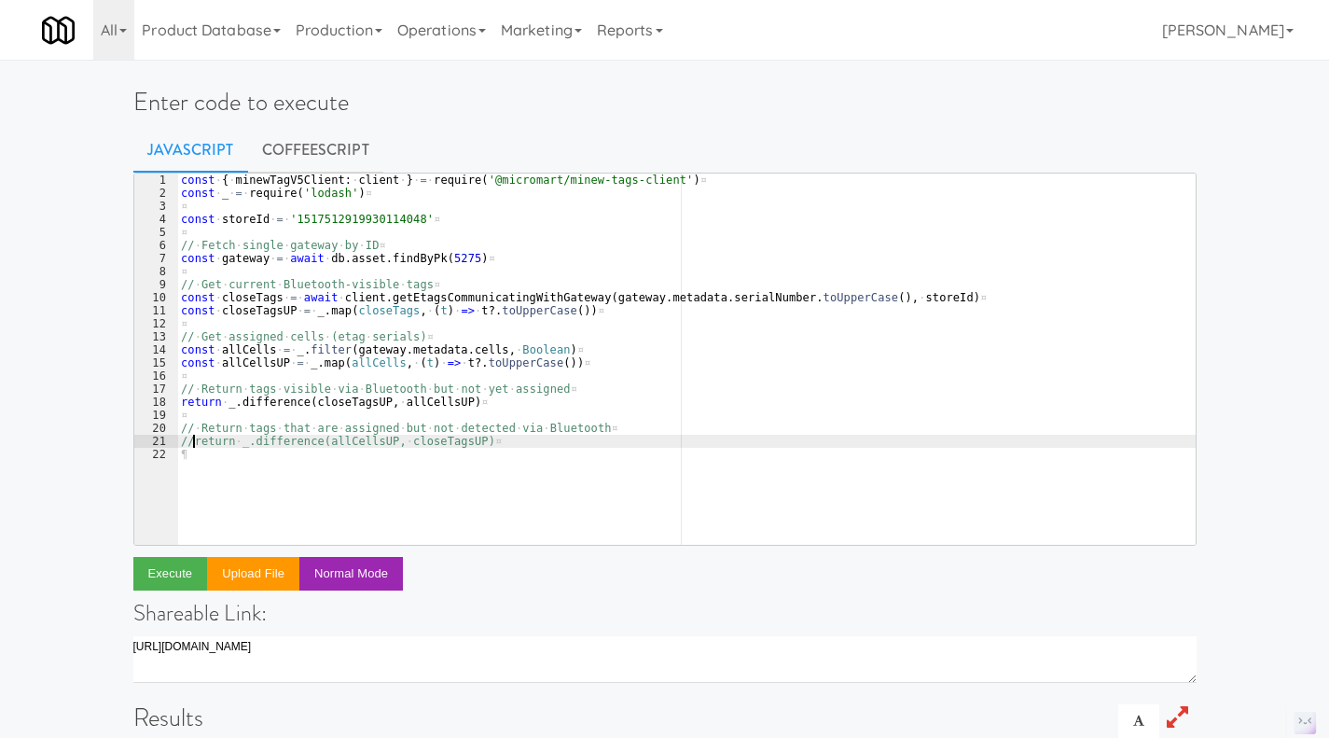
click at [191, 441] on div "const · { · minewTagV5Client : · client · } · = · require ( '@micromart/minew-t…" at bounding box center [686, 371] width 1018 height 397
type textarea "// Return tags that are assigned but not detected via Bluetooth"
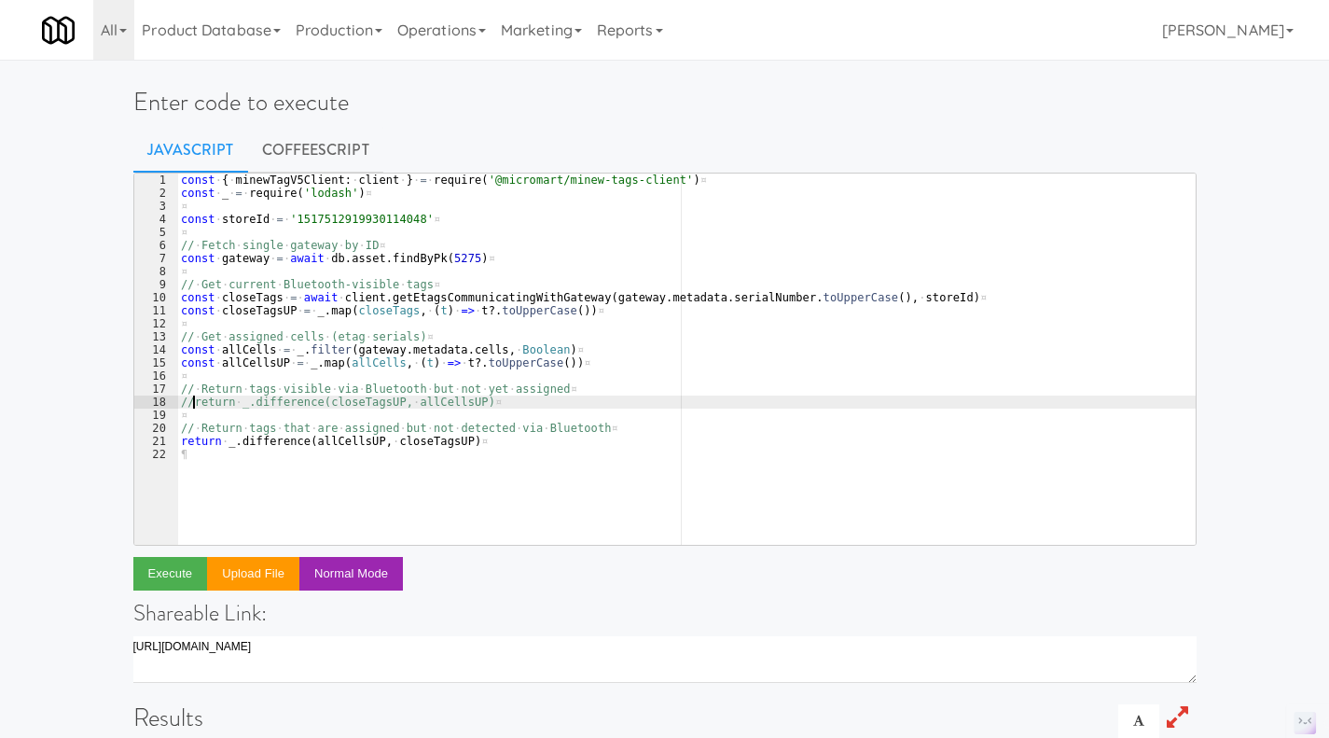
type textarea "//return _.difference(closeTagsUP, allCellsUP)"
click at [179, 577] on button "Execute" at bounding box center [170, 574] width 75 height 34
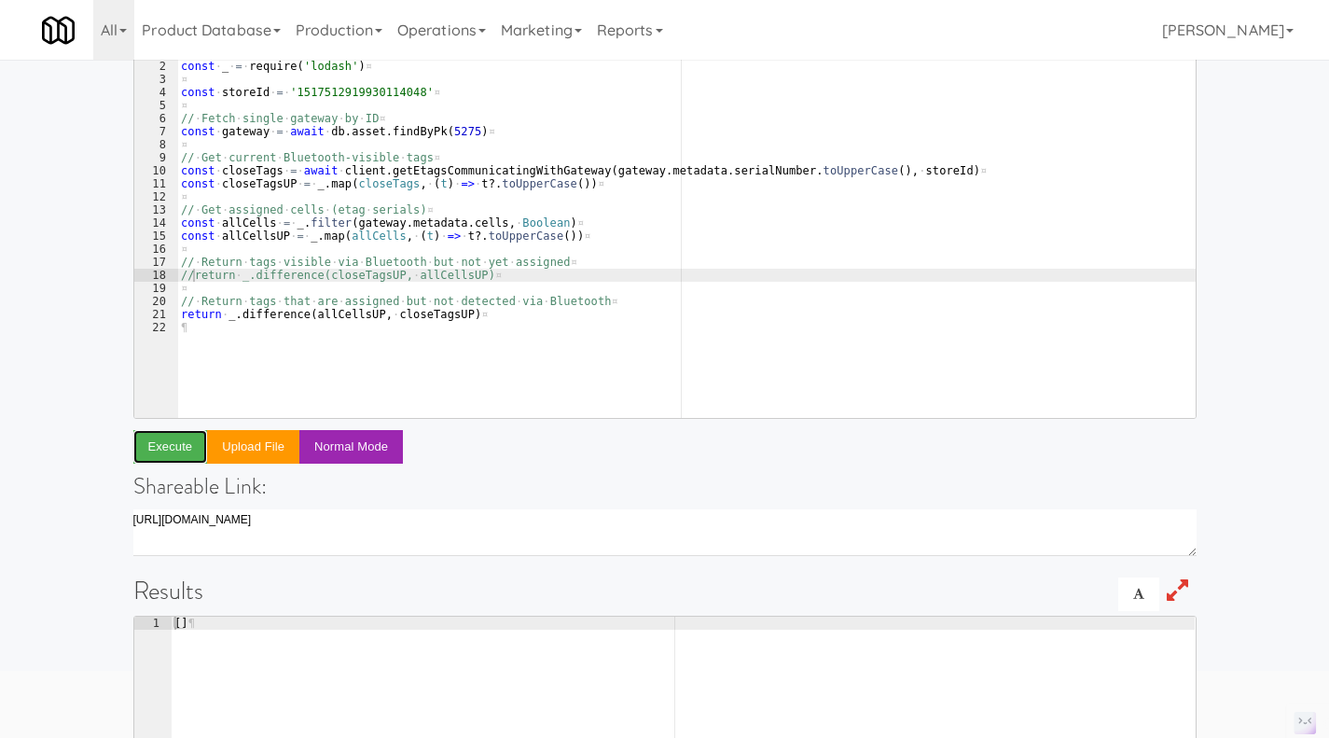
scroll to position [127, 0]
